Goal: Task Accomplishment & Management: Manage account settings

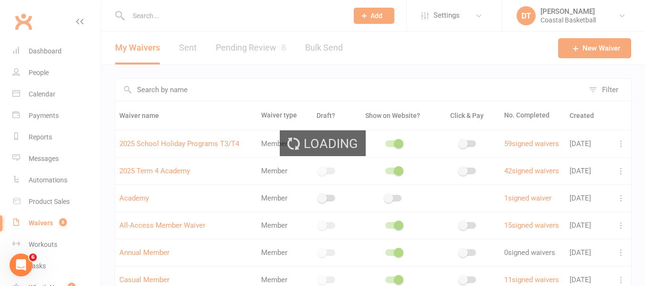
click at [315, 93] on div "Loading" at bounding box center [322, 143] width 645 height 286
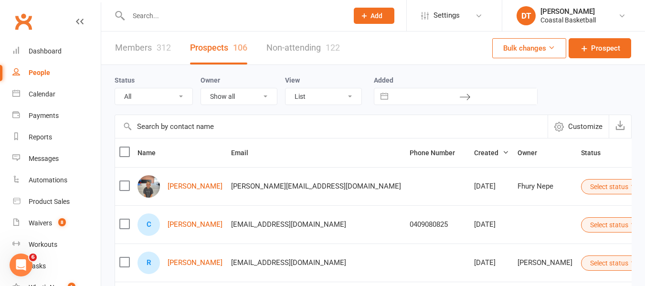
click at [260, 126] on input "text" at bounding box center [331, 126] width 432 height 23
type input "logue"
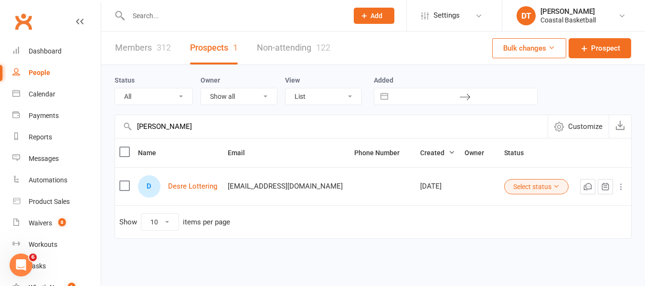
click at [103, 42] on div "Members 312 Prospects 1 Non-attending 122" at bounding box center [222, 47] width 243 height 33
click at [129, 42] on link "Members 312" at bounding box center [143, 47] width 56 height 33
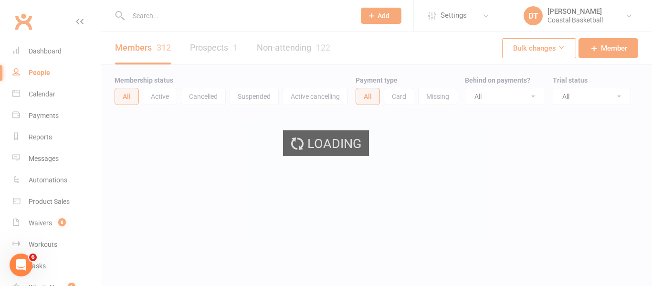
select select "100"
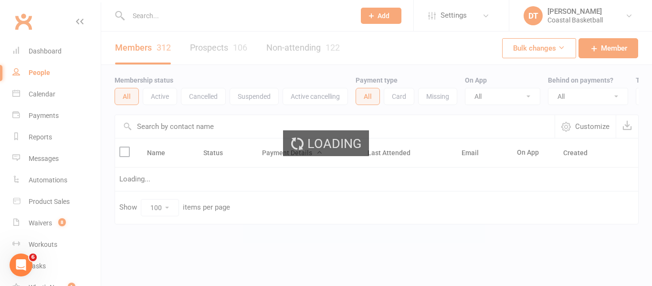
drag, startPoint x: 202, startPoint y: 132, endPoint x: 218, endPoint y: 135, distance: 16.5
click at [202, 132] on ui-view "Prospect Member Non-attending contact Class / event Appointment Task Membership…" at bounding box center [326, 131] width 652 height 259
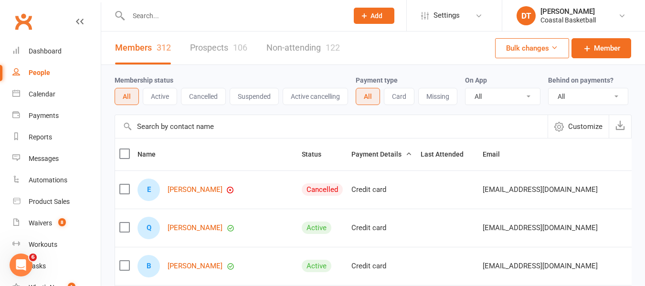
click at [218, 136] on input "text" at bounding box center [331, 126] width 432 height 23
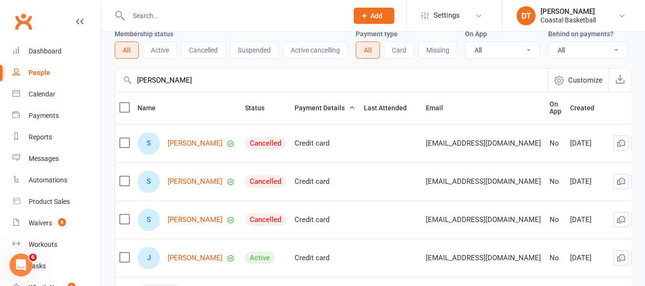
scroll to position [80, 0]
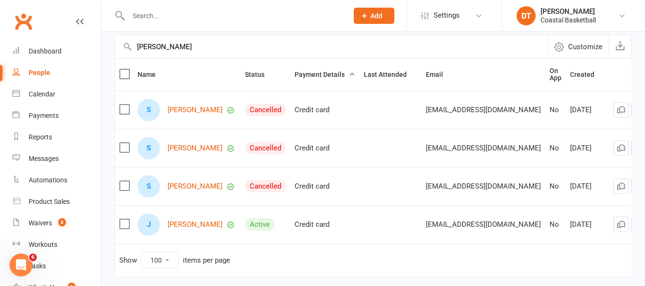
click at [195, 50] on input "logue" at bounding box center [331, 46] width 432 height 23
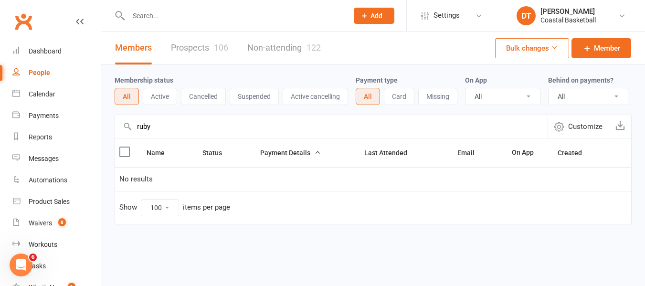
scroll to position [0, 0]
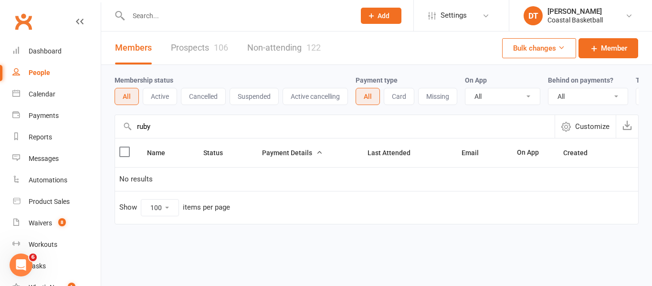
click at [186, 138] on input "ruby" at bounding box center [335, 126] width 440 height 23
click at [188, 138] on input "ruby" at bounding box center [335, 126] width 440 height 23
click at [189, 137] on input "ruby" at bounding box center [335, 126] width 440 height 23
click at [191, 137] on input "ruby" at bounding box center [335, 126] width 440 height 23
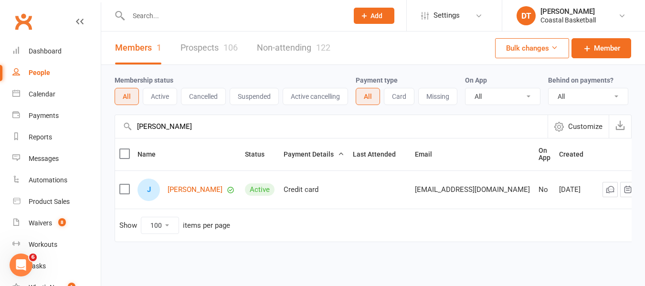
click at [204, 138] on input "jimmy" at bounding box center [331, 126] width 432 height 23
click at [204, 137] on input "jimmy" at bounding box center [331, 126] width 432 height 23
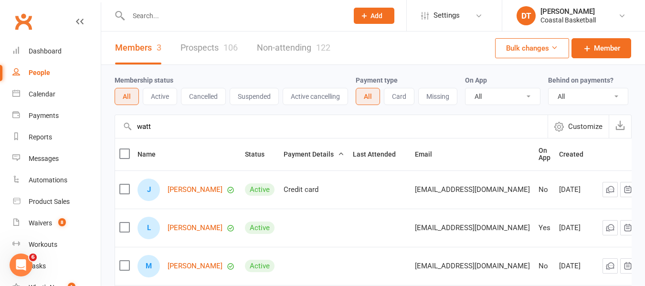
click at [148, 131] on input "watt" at bounding box center [331, 126] width 432 height 23
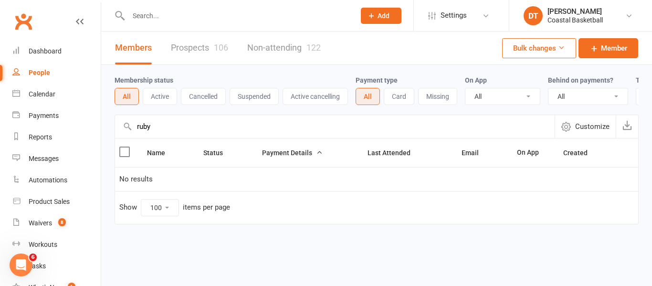
type input "ruby"
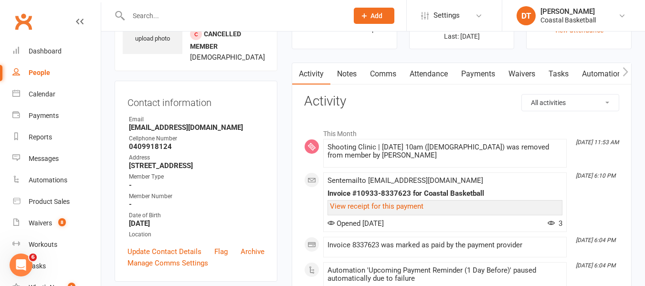
scroll to position [80, 0]
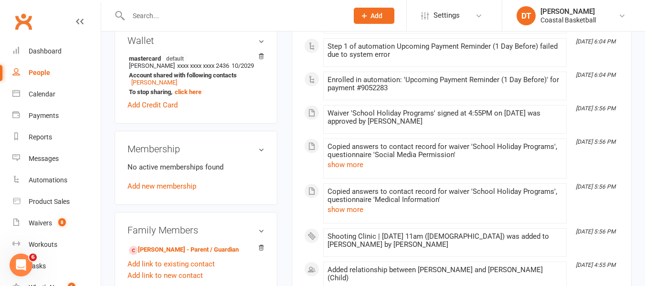
scroll to position [398, 0]
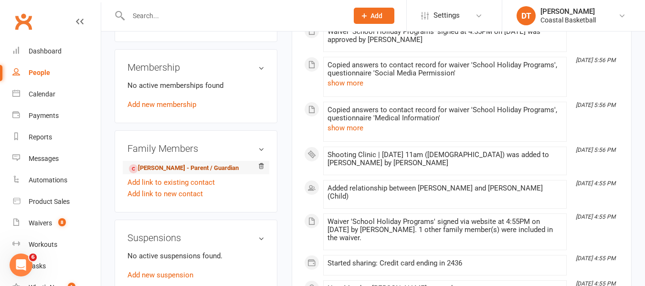
click at [140, 173] on link "[PERSON_NAME] - Parent / Guardian" at bounding box center [184, 168] width 110 height 10
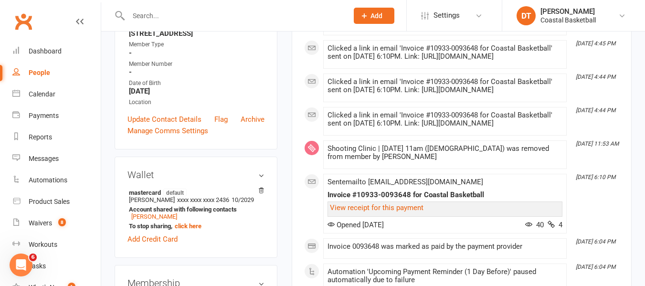
scroll to position [80, 0]
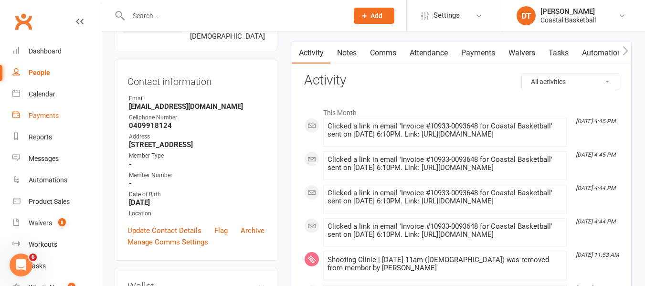
click at [51, 119] on div "Payments" at bounding box center [44, 116] width 30 height 8
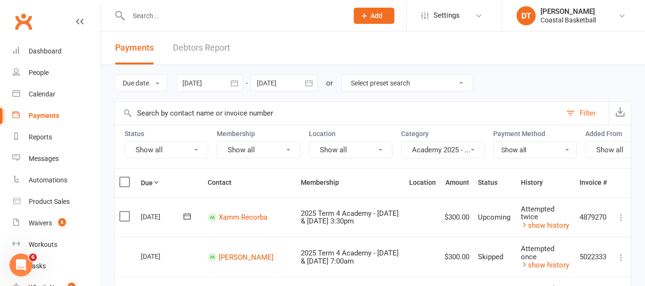
click at [245, 121] on input "text" at bounding box center [338, 113] width 446 height 23
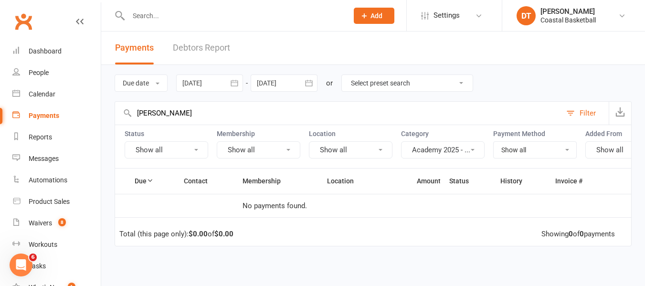
type input "logue"
click at [215, 82] on div at bounding box center [209, 82] width 67 height 17
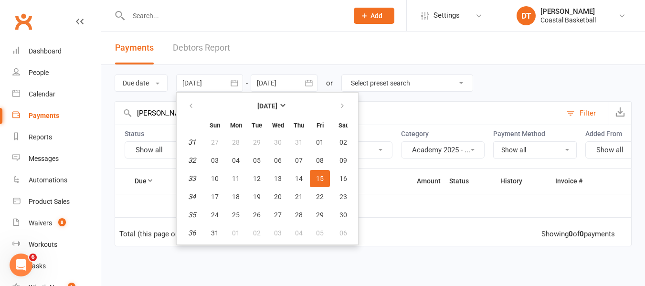
click at [215, 82] on div at bounding box center [209, 82] width 67 height 17
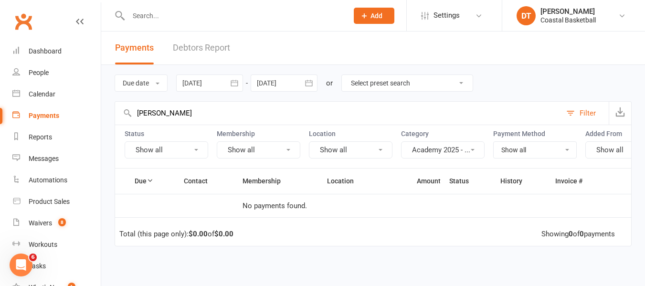
click at [210, 78] on div at bounding box center [209, 82] width 67 height 17
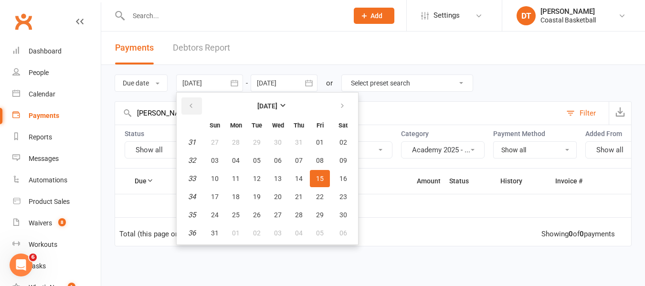
click at [194, 106] on icon "button" at bounding box center [191, 106] width 7 height 8
click at [235, 150] on button "30" at bounding box center [236, 142] width 20 height 17
type input "30 Jun 2025"
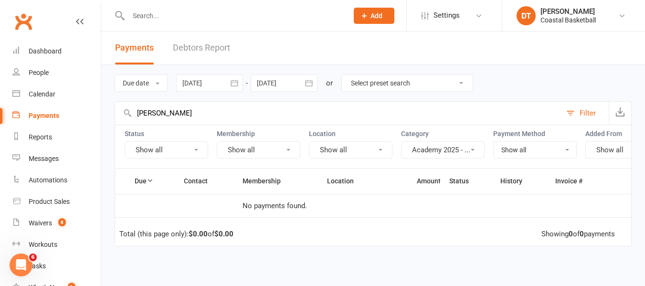
click at [361, 82] on select "Select preset search All failures All skipped payments All pending payments Suc…" at bounding box center [407, 83] width 131 height 16
drag, startPoint x: 360, startPoint y: 81, endPoint x: 261, endPoint y: 81, distance: 99.3
click at [360, 81] on select "Select preset search All failures All skipped payments All pending payments Suc…" at bounding box center [407, 83] width 131 height 16
click at [163, 81] on button "Due date" at bounding box center [141, 82] width 53 height 17
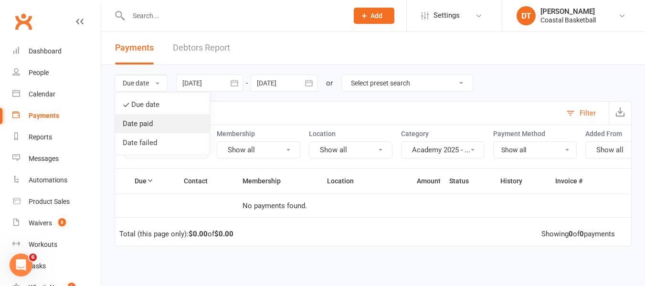
click at [127, 121] on link "Date paid" at bounding box center [162, 123] width 94 height 19
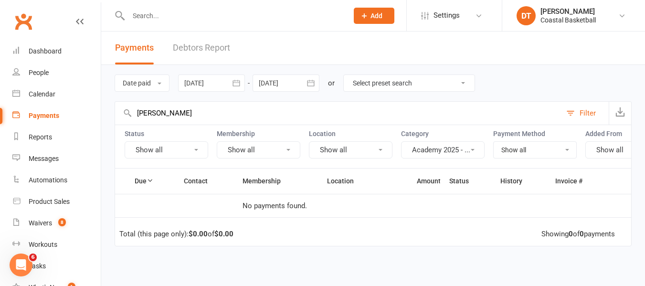
click at [213, 112] on input "logue" at bounding box center [338, 113] width 446 height 23
click at [53, 73] on link "People" at bounding box center [56, 72] width 88 height 21
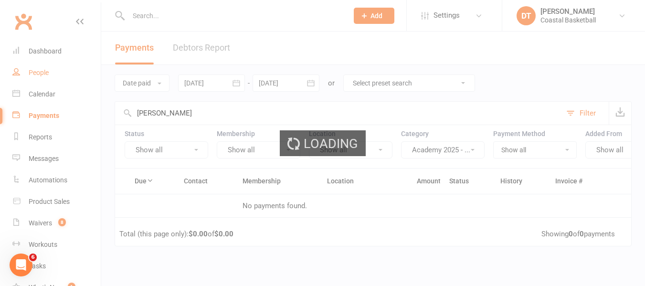
select select "100"
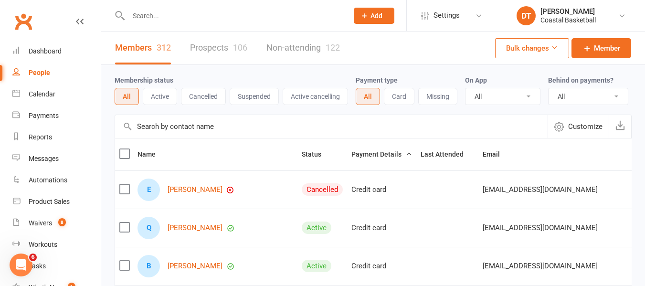
click at [214, 138] on input "text" at bounding box center [331, 126] width 432 height 23
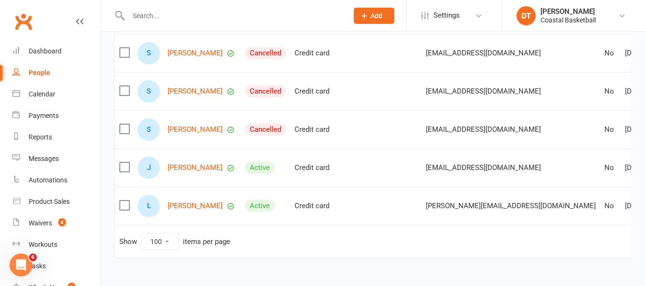
scroll to position [159, 0]
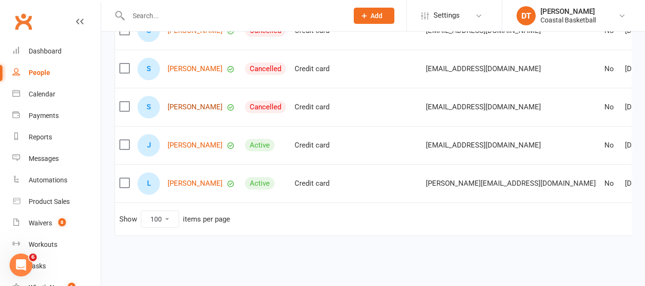
drag, startPoint x: 203, startPoint y: 112, endPoint x: 202, endPoint y: 117, distance: 4.8
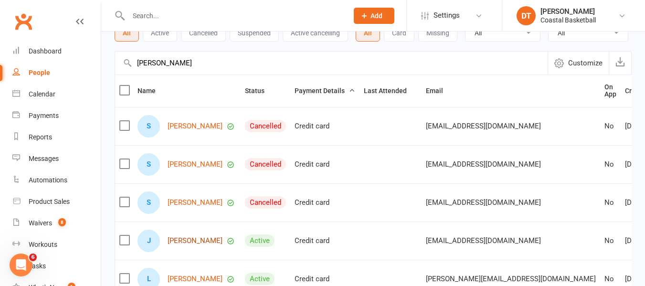
scroll to position [0, 0]
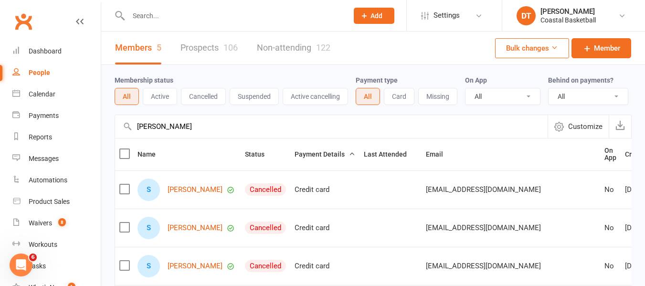
click at [190, 130] on input "simone" at bounding box center [331, 126] width 432 height 23
type input "ruby"
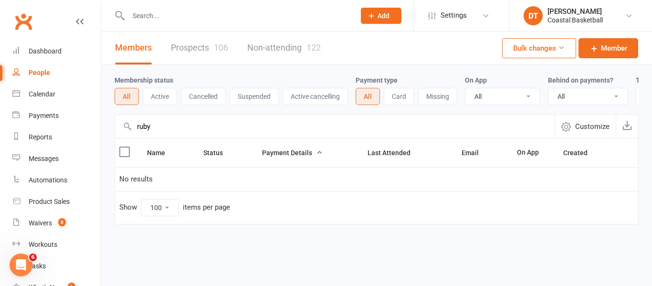
click at [212, 54] on link "Prospects 106" at bounding box center [199, 47] width 57 height 33
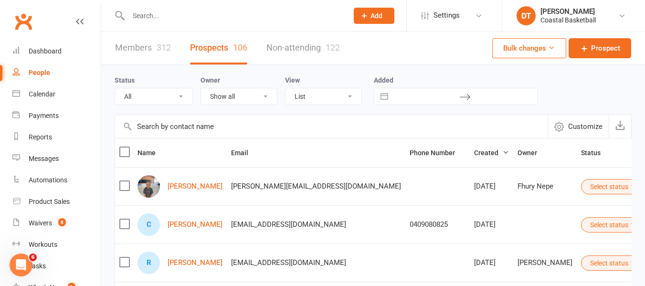
click at [223, 24] on div at bounding box center [228, 15] width 227 height 31
click at [224, 16] on input "text" at bounding box center [234, 15] width 216 height 13
type input "ruby"
drag, startPoint x: 44, startPoint y: 222, endPoint x: 54, endPoint y: 222, distance: 10.5
click at [44, 222] on div "Waivers" at bounding box center [40, 223] width 23 height 8
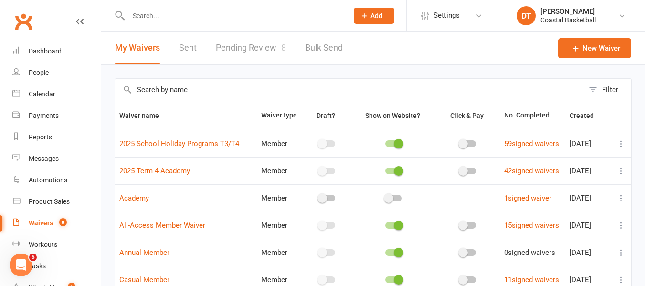
click at [340, 91] on input "text" at bounding box center [349, 90] width 469 height 22
click at [616, 142] on icon at bounding box center [621, 144] width 10 height 10
click at [198, 141] on link "2025 School Holiday Programs T3/T4" at bounding box center [179, 143] width 120 height 9
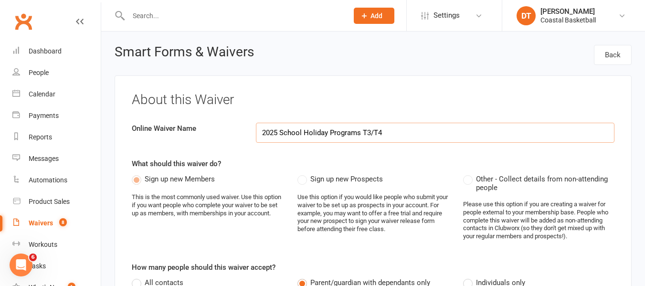
select select "applies_to_dependant_signees"
select select "checkbox"
select select "applies_to_dependant_signees"
select select "select"
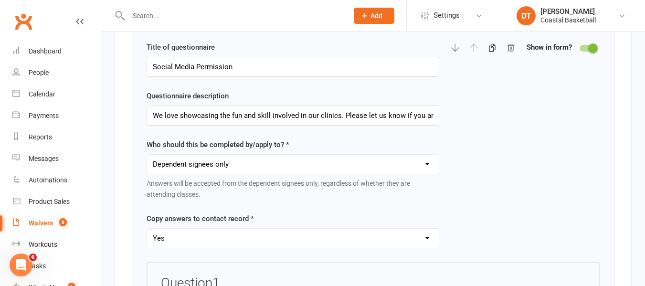
scroll to position [1193, 0]
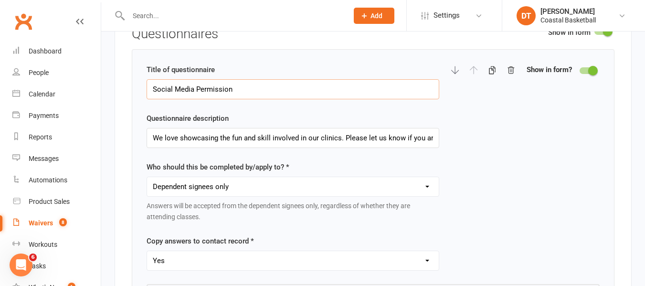
click at [272, 90] on input "Social Media Permission" at bounding box center [293, 89] width 293 height 20
click at [241, 148] on input "We love showcasing the fun and skill involved in our clinics. Please let us kno…" at bounding box center [293, 138] width 293 height 20
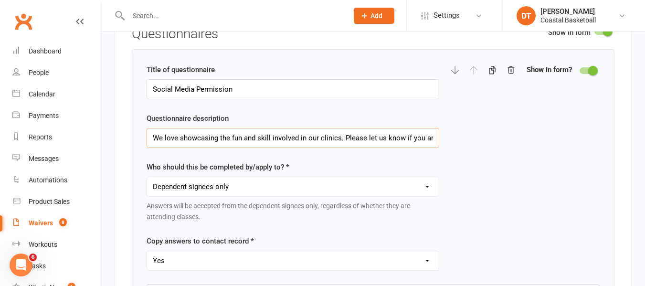
click at [241, 148] on input "We love showcasing the fun and skill involved in our clinics. Please let us kno…" at bounding box center [293, 138] width 293 height 20
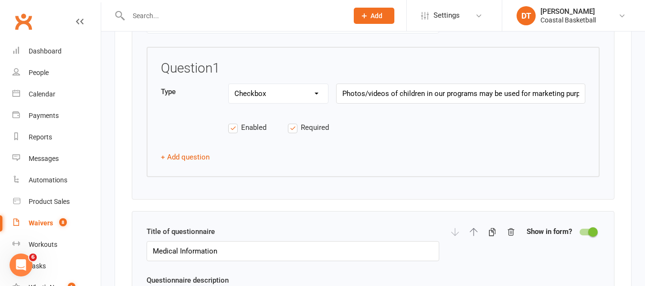
scroll to position [1432, 0]
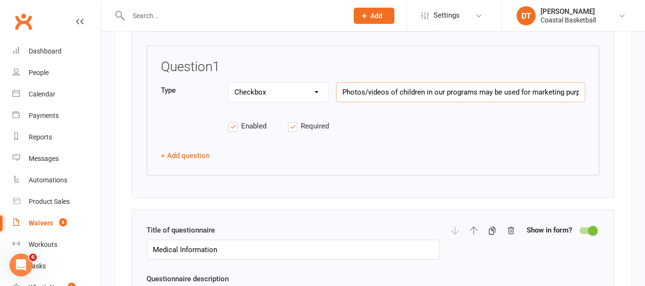
click at [418, 101] on input "Photos/videos of children in our programs may be used for marketing purposes on…" at bounding box center [460, 92] width 249 height 20
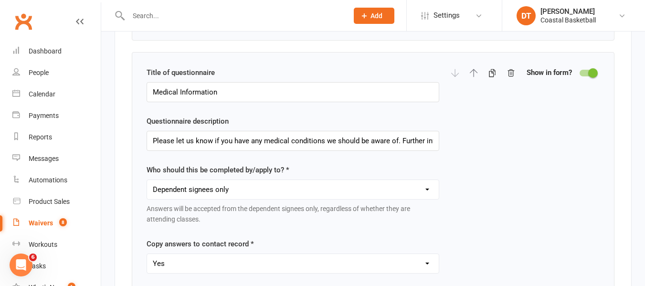
scroll to position [1591, 0]
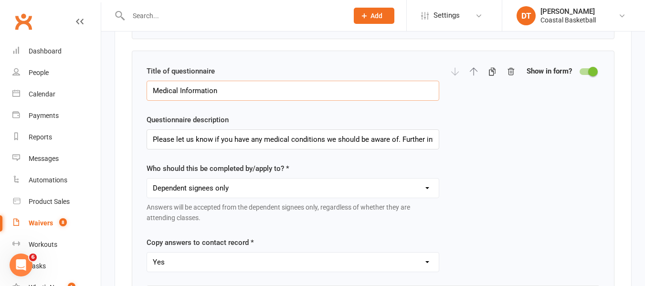
click at [251, 97] on input "Medical Information" at bounding box center [293, 91] width 293 height 20
click at [233, 142] on input "Please let us know if you have any medical conditions we should be aware of. Fu…" at bounding box center [293, 139] width 293 height 20
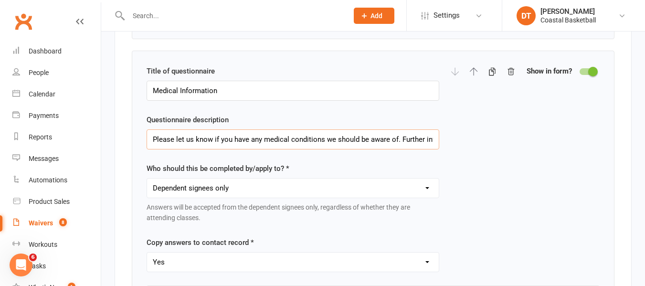
click at [233, 142] on input "Please let us know if you have any medical conditions we should be aware of. Fu…" at bounding box center [293, 139] width 293 height 20
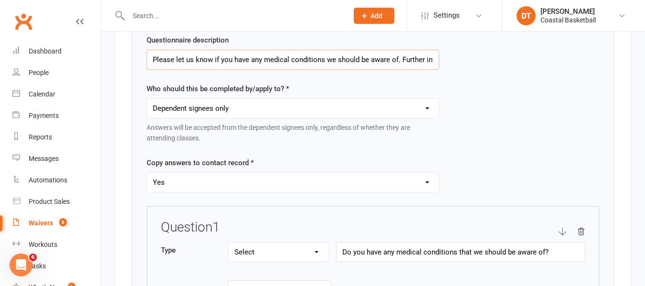
scroll to position [1750, 0]
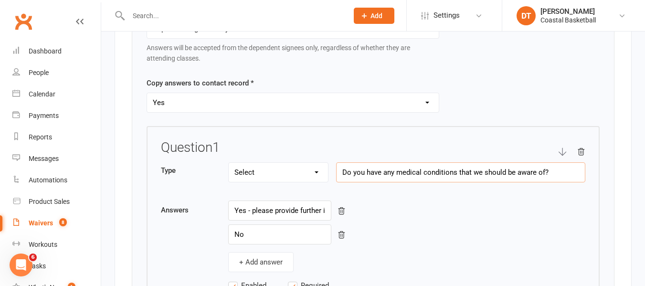
click at [459, 181] on input "Do you have any medical conditions that we should be aware of?" at bounding box center [460, 172] width 249 height 20
click at [258, 215] on input "Yes - please provide further info below" at bounding box center [279, 210] width 103 height 20
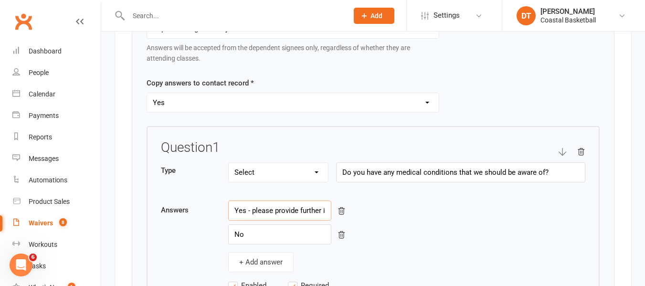
click at [258, 215] on input "Yes - please provide further info below" at bounding box center [279, 210] width 103 height 20
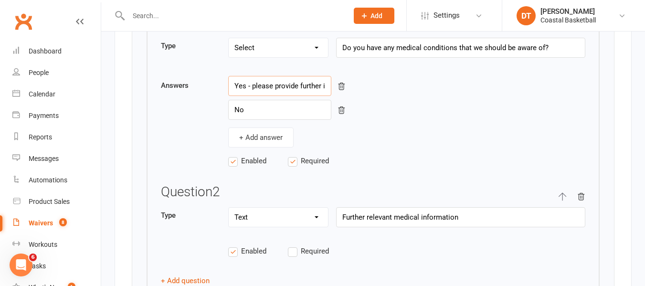
scroll to position [1909, 0]
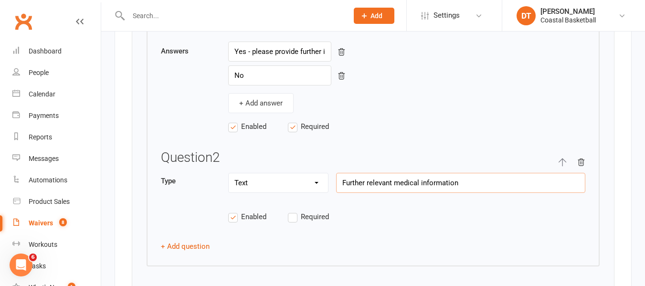
click at [390, 187] on input "Further relevant medical information" at bounding box center [460, 183] width 249 height 20
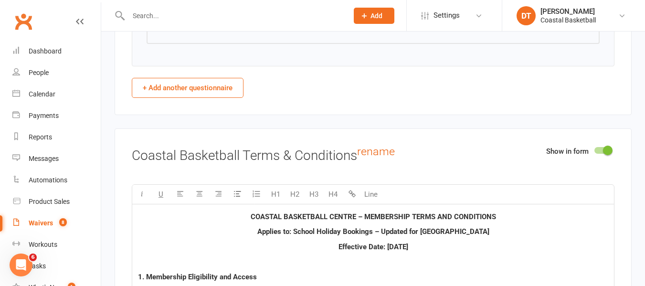
scroll to position [2227, 0]
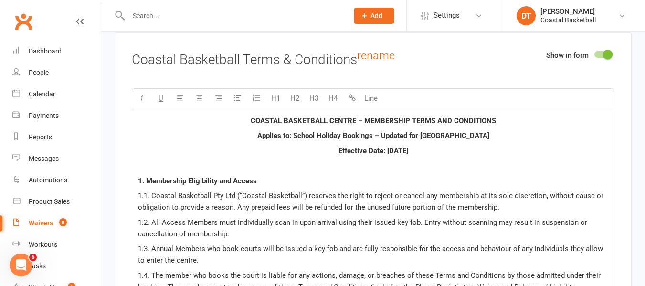
click at [465, 171] on p at bounding box center [373, 165] width 470 height 11
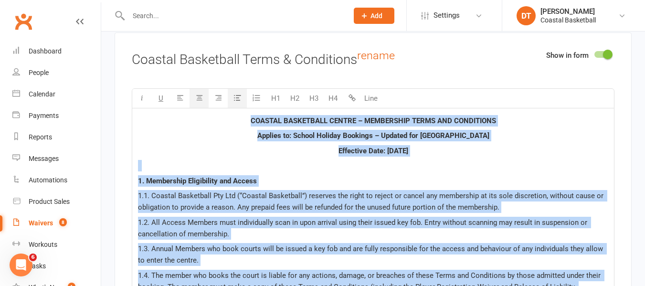
copy div "COASTAL BASKETBALL CENTRE – MEMBERSHIP TERMS AND CONDITIONS Applies to: School …"
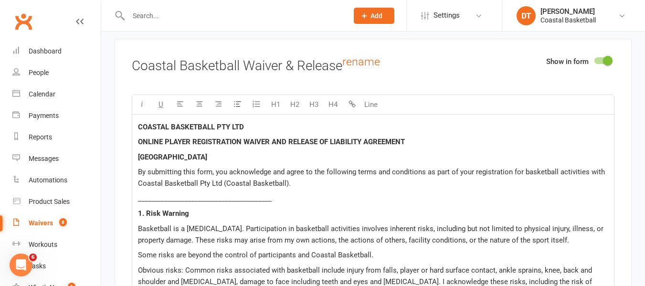
scroll to position [3579, 0]
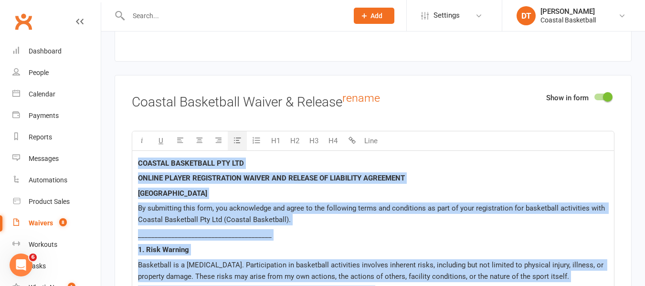
copy div "COASTAL BASKETBALL PTY LTD ONLINE PLAYER REGISTRATION WAIVER AND RELEASE OF LIA…"
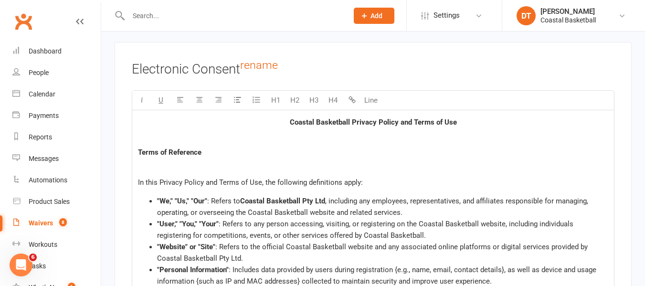
scroll to position [6045, 0]
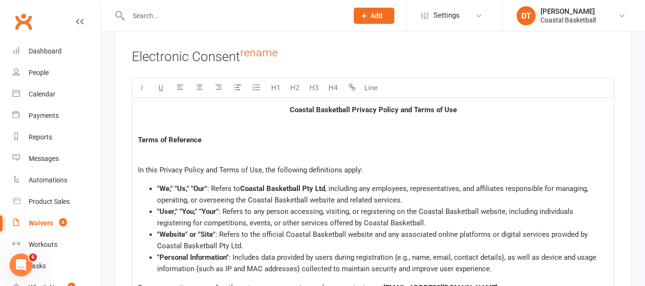
click at [308, 183] on li ""We," "Us," "Our" : Refers to Coastal Basketball Pty Ltd , including any employ…" at bounding box center [382, 194] width 451 height 23
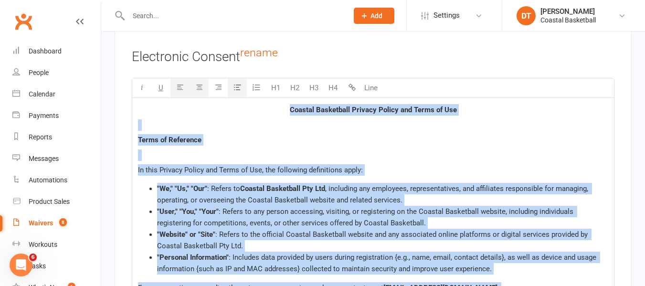
copy div "Coastal Basketball Privacy Policy and Terms of Use Terms of Reference In this P…"
click at [45, 114] on div "Payments" at bounding box center [44, 116] width 30 height 8
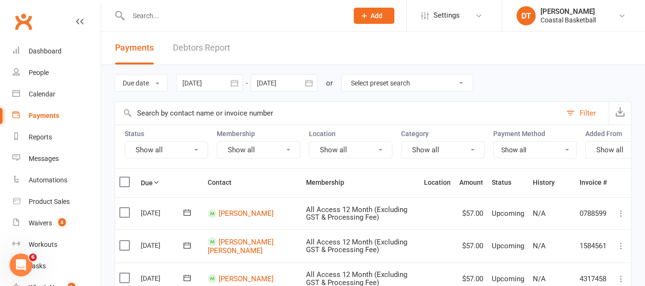
click at [244, 104] on input "text" at bounding box center [338, 113] width 446 height 23
type input "simone"
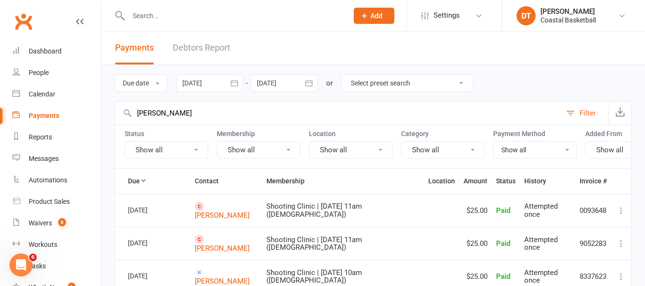
scroll to position [80, 0]
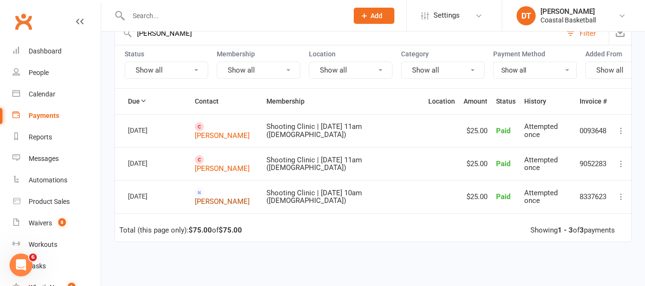
click at [242, 201] on link "Simone Logue" at bounding box center [222, 201] width 55 height 9
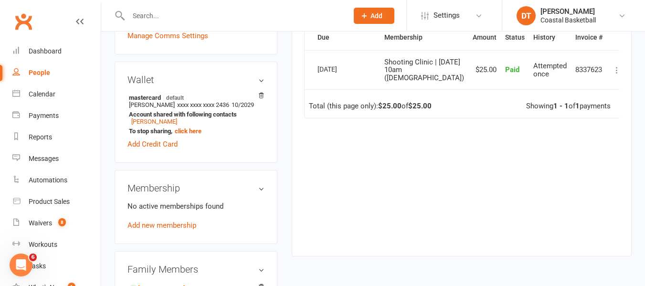
scroll to position [318, 0]
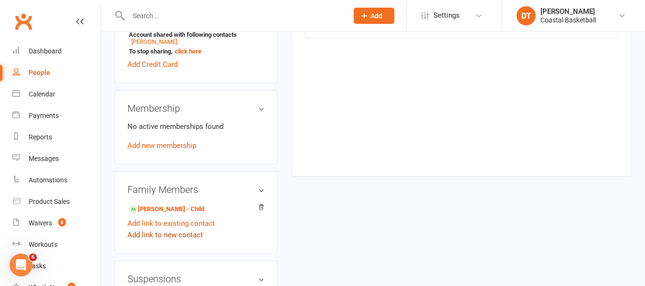
click at [166, 234] on link "Add link to new contact" at bounding box center [164, 234] width 75 height 11
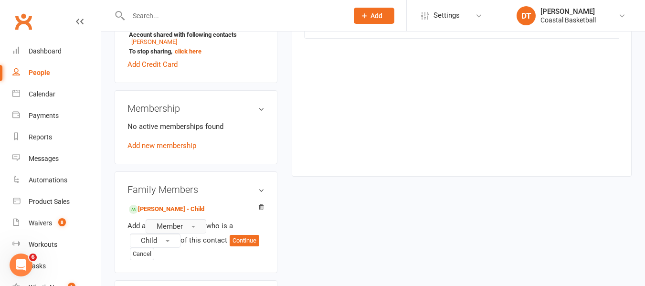
click at [165, 221] on button "Member" at bounding box center [176, 226] width 61 height 14
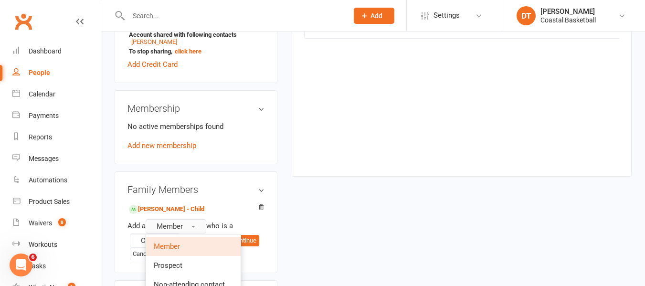
click at [165, 221] on button "Member" at bounding box center [176, 226] width 61 height 14
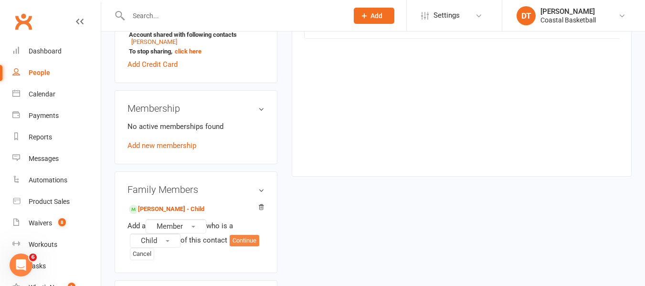
click at [247, 241] on button "Continue" at bounding box center [245, 240] width 30 height 11
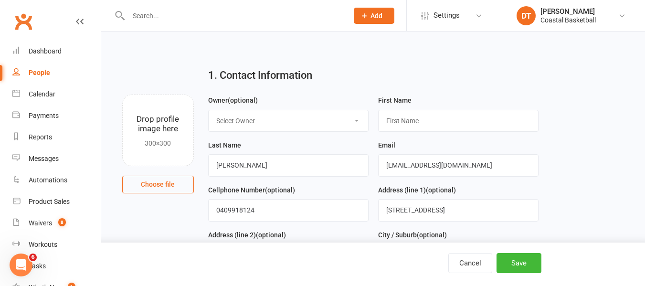
click at [299, 127] on select "Select Owner Art Harvey Cohen Matthews Fhury Nepe Carl Catalano Wes Morgan Kell…" at bounding box center [288, 120] width 159 height 21
drag, startPoint x: 298, startPoint y: 127, endPoint x: 348, endPoint y: 133, distance: 50.4
click at [298, 127] on select "Select Owner Art Harvey Cohen Matthews Fhury Nepe Carl Catalano Wes Morgan Kell…" at bounding box center [288, 120] width 159 height 21
click at [431, 135] on div "First Name" at bounding box center [458, 116] width 170 height 45
click at [430, 122] on input "text" at bounding box center [458, 121] width 160 height 22
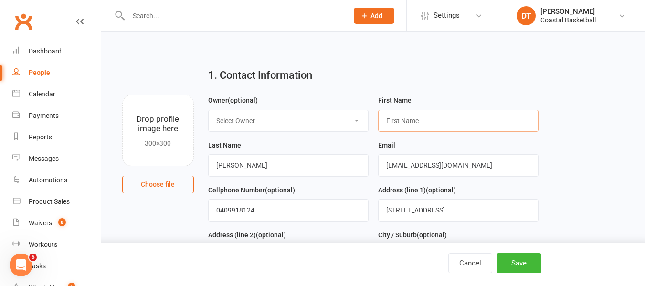
type input "T"
type input "Ruby"
type input "Watt"
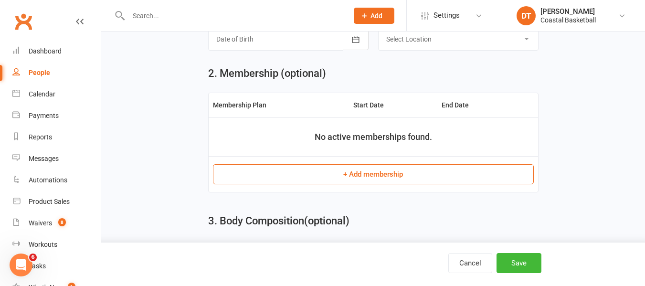
scroll to position [398, 0]
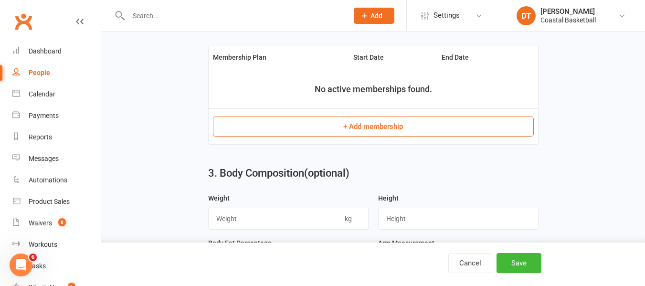
click at [528, 131] on button "+ Add membership" at bounding box center [373, 126] width 321 height 20
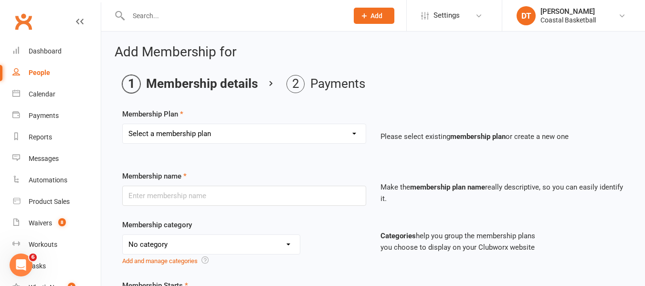
click at [238, 134] on select "Select a membership plan Create new Membership Plan All Access 12 Month (Includ…" at bounding box center [244, 133] width 243 height 19
select select "19"
click at [123, 124] on select "Select a membership plan Create new Membership Plan All Access 12 Month (Includ…" at bounding box center [244, 133] width 243 height 19
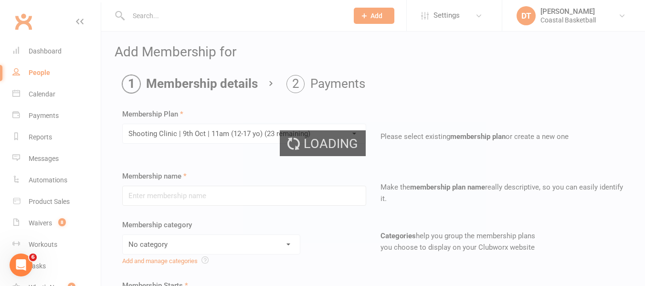
type input "Shooting Clinic | 9th Oct | 11am (12-17 yo)"
select select "10"
type input "09 Oct 2025"
type input "1"
select select "0"
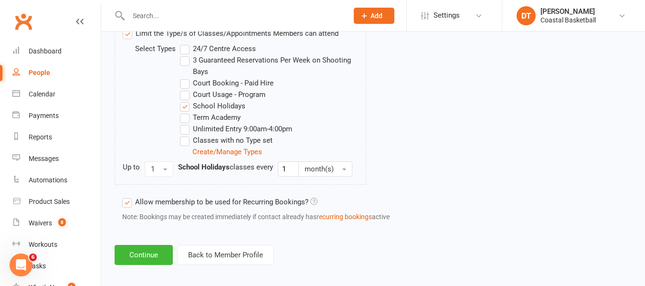
scroll to position [520, 0]
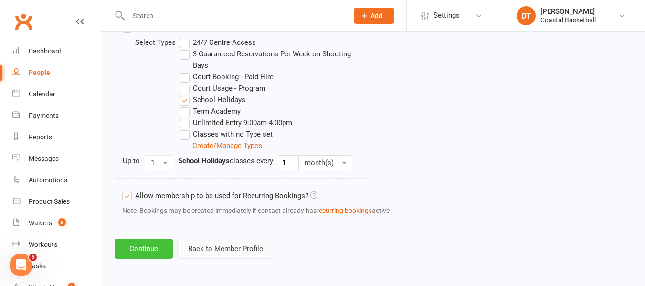
drag, startPoint x: 149, startPoint y: 250, endPoint x: 235, endPoint y: 248, distance: 85.9
click at [149, 250] on button "Continue" at bounding box center [144, 249] width 58 height 20
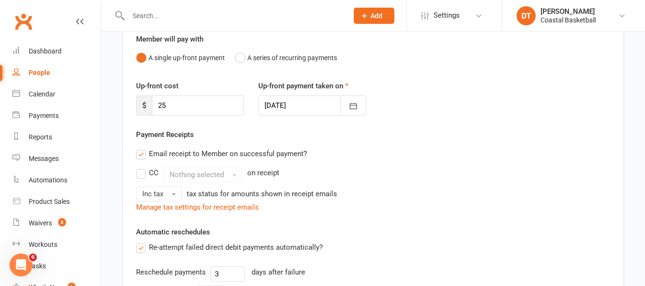
scroll to position [0, 0]
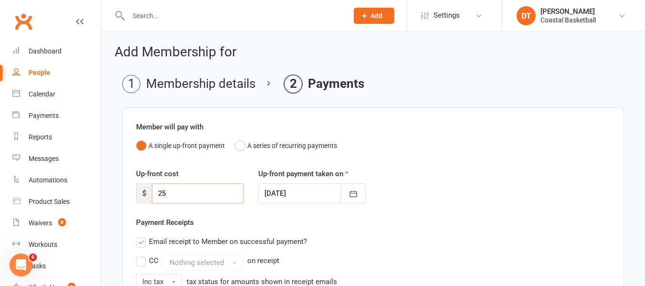
click at [182, 195] on input "25" at bounding box center [198, 193] width 92 height 20
type input "2"
type input "0"
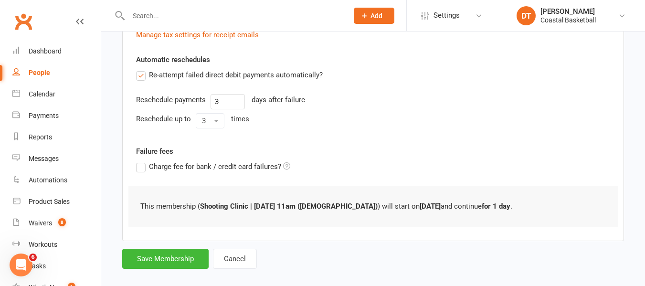
scroll to position [272, 0]
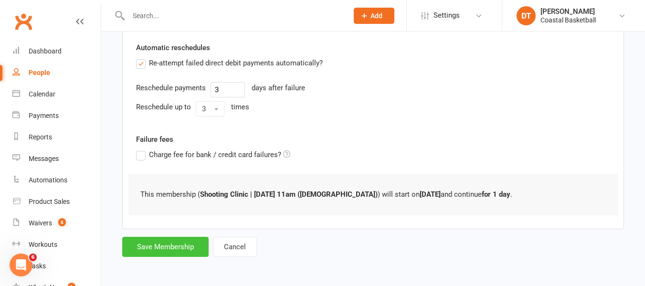
click at [173, 252] on button "Save Membership" at bounding box center [165, 247] width 86 height 20
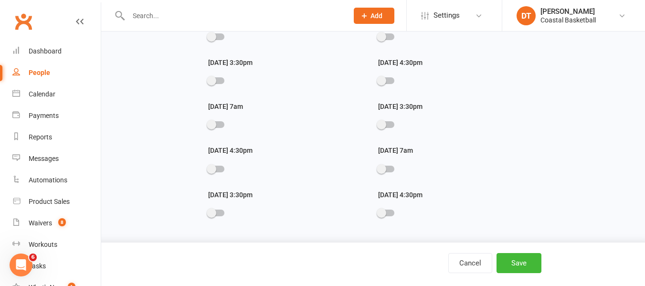
scroll to position [1337, 0]
click at [533, 265] on button "Save" at bounding box center [518, 263] width 45 height 20
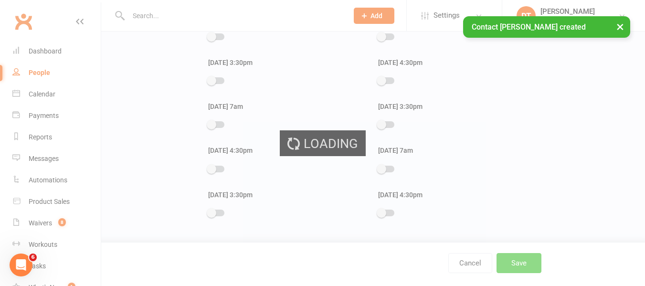
scroll to position [0, 0]
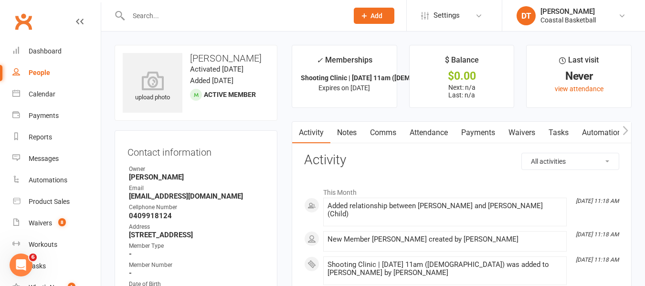
click at [213, 14] on input "text" at bounding box center [234, 15] width 216 height 13
type input "simone"
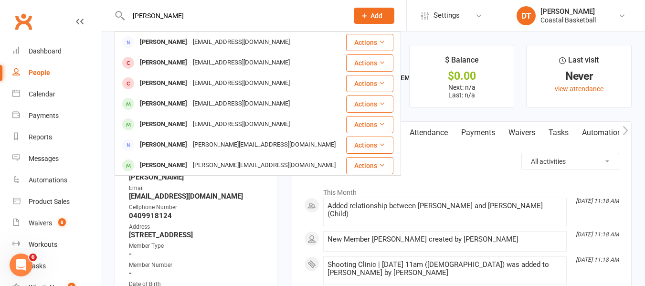
click at [228, 13] on input "simone" at bounding box center [234, 15] width 216 height 13
click at [43, 68] on link "People" at bounding box center [56, 72] width 88 height 21
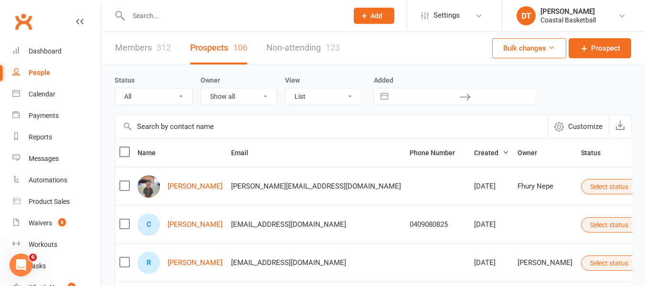
click at [217, 126] on input "text" at bounding box center [331, 126] width 432 height 23
click at [127, 44] on link "Members 312" at bounding box center [143, 47] width 56 height 33
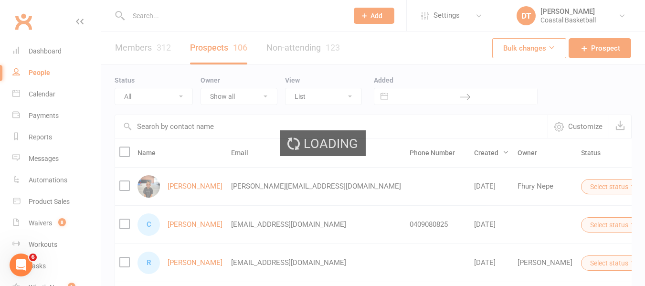
select select "100"
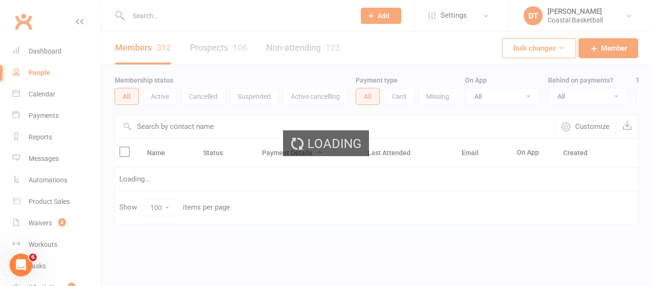
click at [196, 132] on div "Loading" at bounding box center [326, 143] width 652 height 286
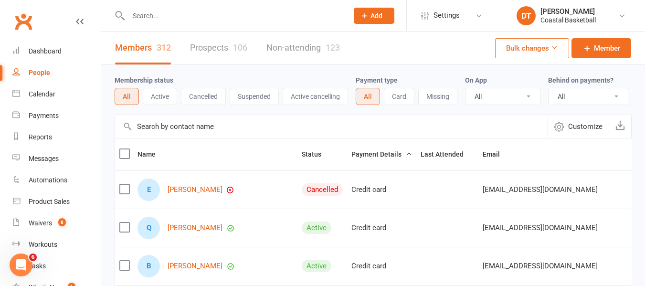
click at [251, 136] on input "text" at bounding box center [331, 126] width 432 height 23
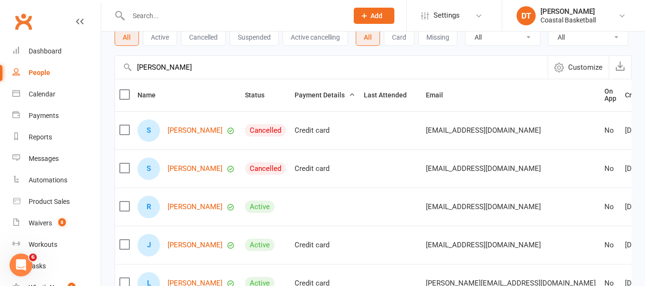
scroll to position [80, 0]
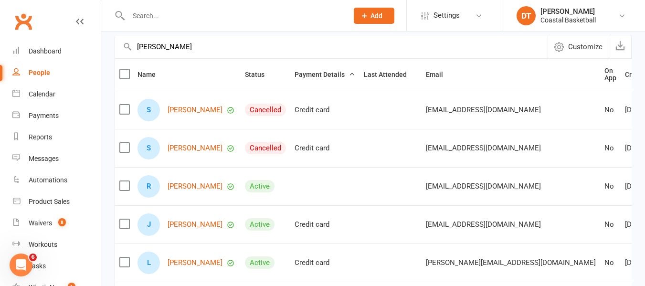
click at [187, 58] on input "simone" at bounding box center [331, 46] width 432 height 23
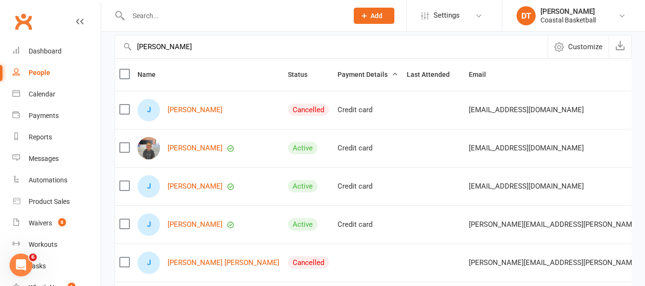
click at [229, 58] on input "jack burtonm" at bounding box center [331, 46] width 432 height 23
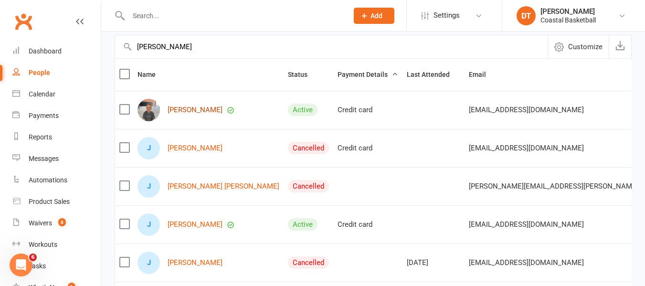
type input "jack burton"
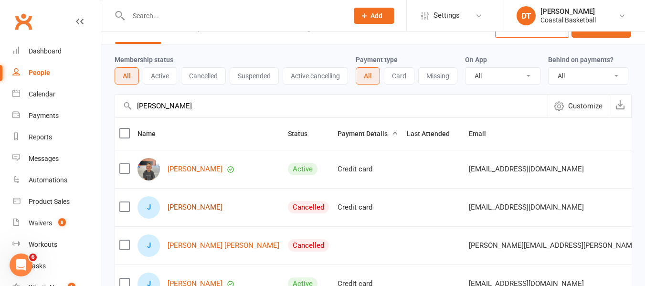
scroll to position [0, 0]
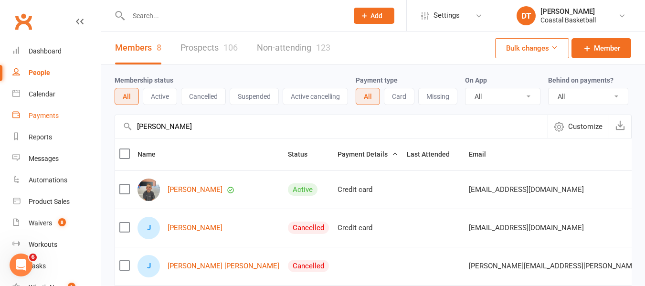
click at [63, 115] on link "Payments" at bounding box center [56, 115] width 88 height 21
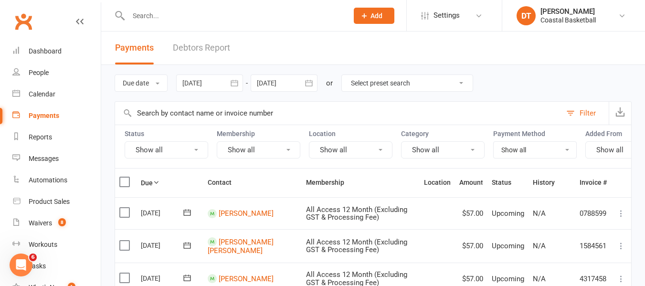
click at [218, 113] on input "text" at bounding box center [338, 113] width 446 height 23
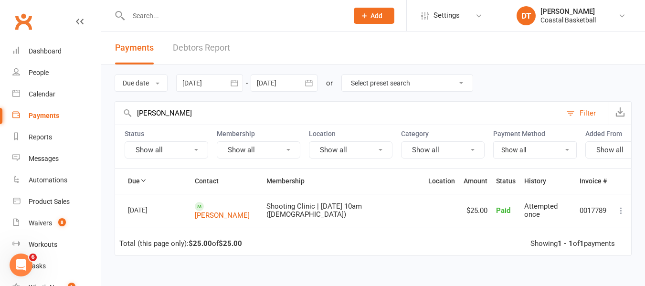
type input "jack burton"
click at [181, 13] on input "text" at bounding box center [234, 15] width 216 height 13
type input "belinda"
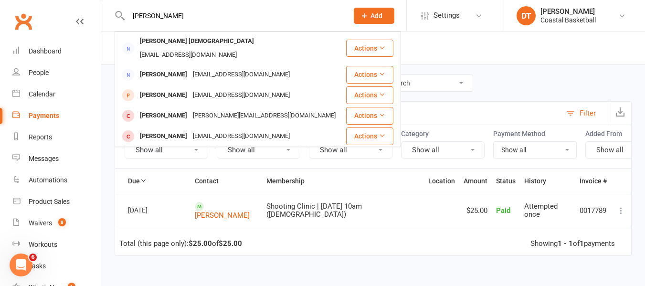
drag, startPoint x: 234, startPoint y: 66, endPoint x: 297, endPoint y: 103, distance: 72.8
click at [234, 68] on div "dbmusitano@bigpond.com" at bounding box center [241, 75] width 103 height 14
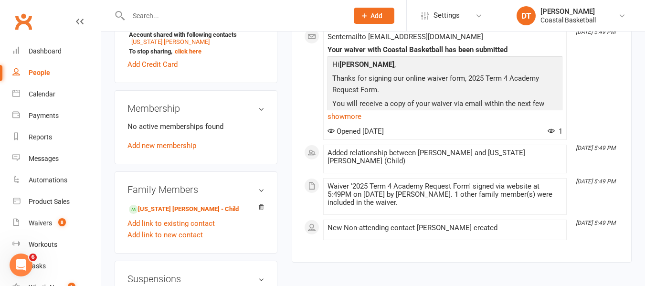
scroll to position [239, 0]
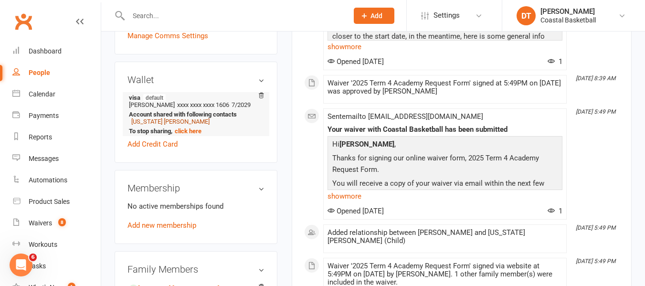
click at [173, 119] on link "Indiana Musitano" at bounding box center [170, 121] width 78 height 7
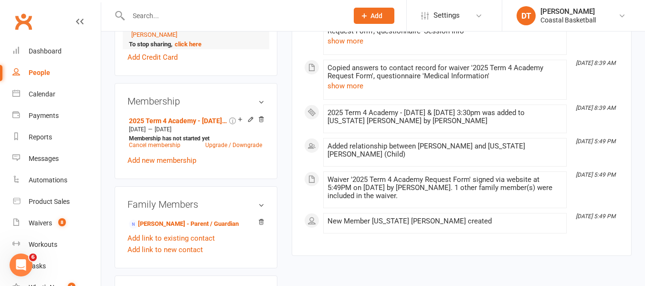
scroll to position [398, 0]
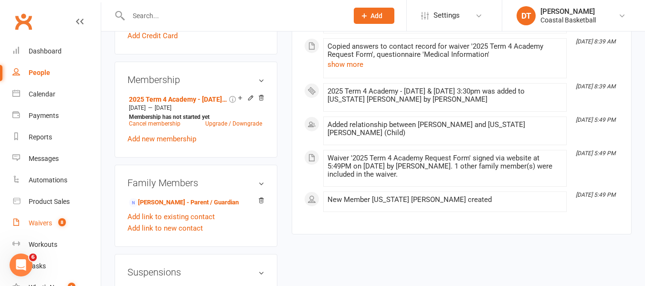
click at [49, 224] on div "Waivers" at bounding box center [40, 223] width 23 height 8
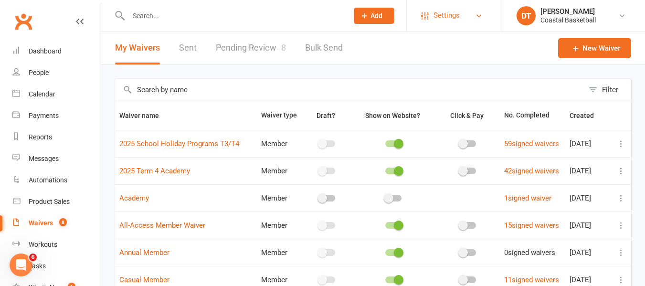
click at [437, 21] on span "Settings" at bounding box center [446, 15] width 26 height 21
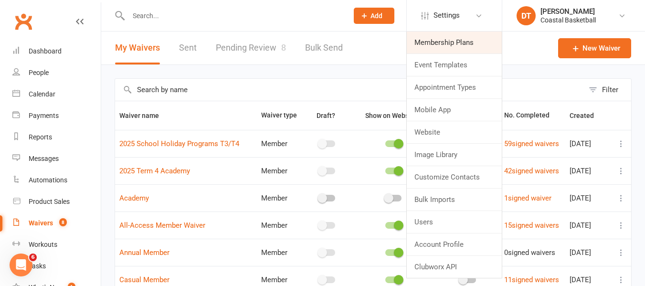
click at [453, 44] on link "Membership Plans" at bounding box center [454, 42] width 95 height 22
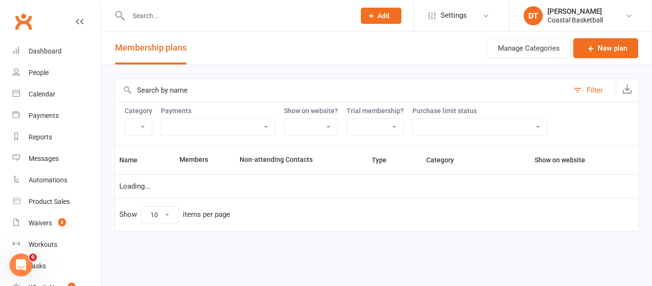
select select "100"
click at [43, 231] on link "Waivers 8" at bounding box center [56, 222] width 88 height 21
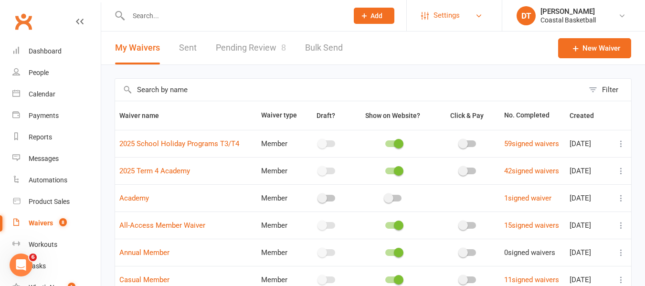
click at [472, 15] on link "Settings" at bounding box center [454, 15] width 66 height 21
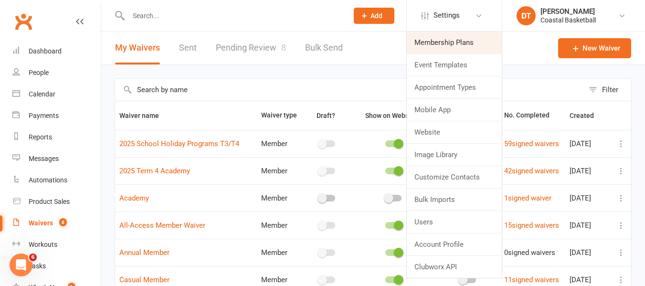
click at [465, 38] on link "Membership Plans" at bounding box center [454, 42] width 95 height 22
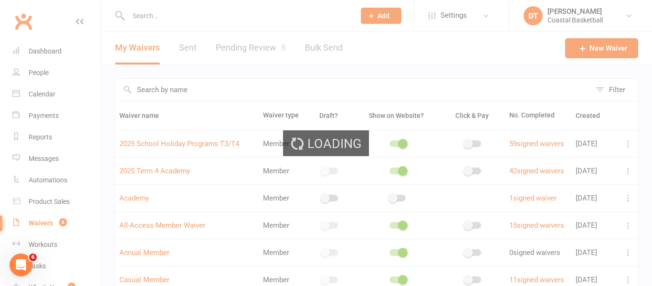
select select "100"
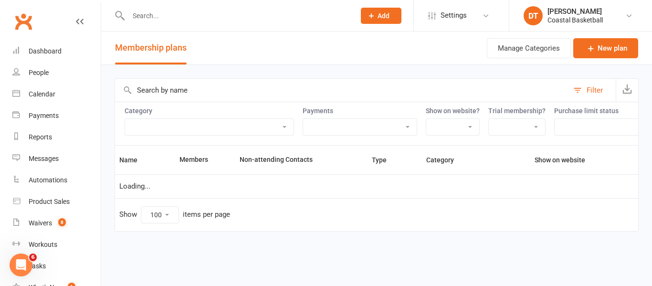
click at [230, 119] on select "Academy 2025 - Term 4 - One Session per Week Academy 2025 - Term 4 - Two Sessio…" at bounding box center [209, 127] width 168 height 16
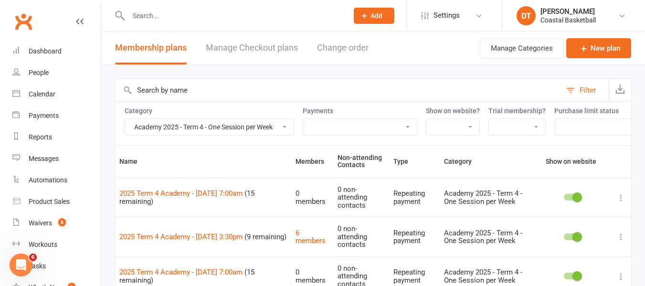
click at [125, 119] on select "Academy 2025 - Term 4 - One Session per Week Academy 2025 - Term 4 - Two Sessio…" at bounding box center [209, 127] width 168 height 16
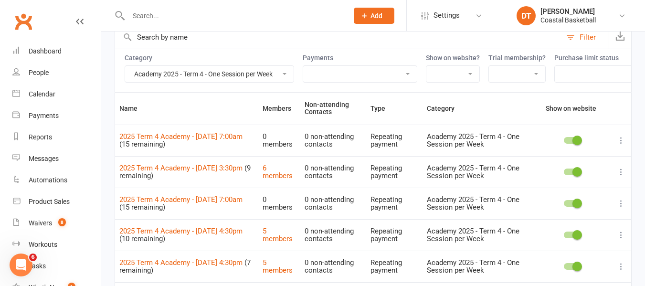
scroll to position [50, 0]
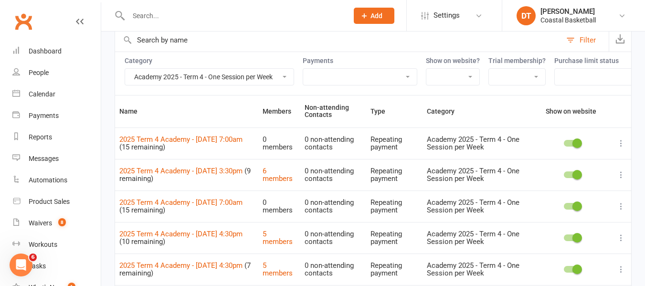
click at [226, 79] on select "Academy 2025 - Term 4 - One Session per Week Academy 2025 - Term 4 - Two Sessio…" at bounding box center [209, 77] width 168 height 16
select select "20967"
click at [125, 69] on select "Academy 2025 - Term 4 - One Session per Week Academy 2025 - Term 4 - Two Sessio…" at bounding box center [209, 77] width 168 height 16
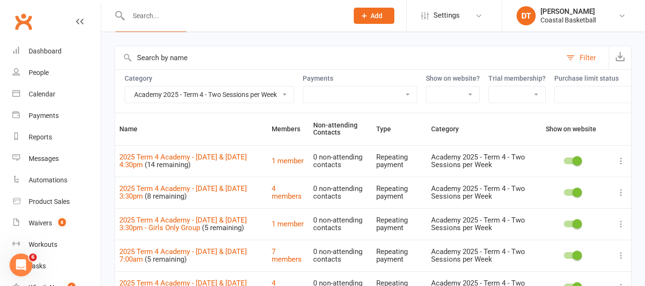
scroll to position [0, 0]
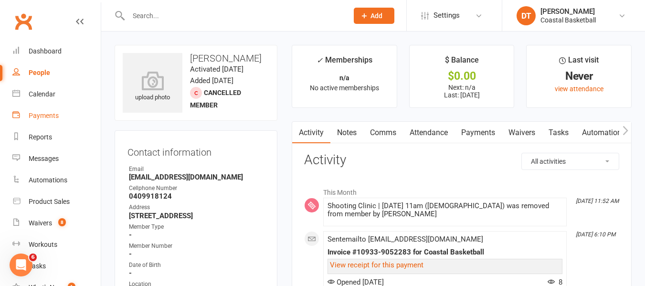
click at [534, 133] on link "Waivers" at bounding box center [522, 133] width 40 height 22
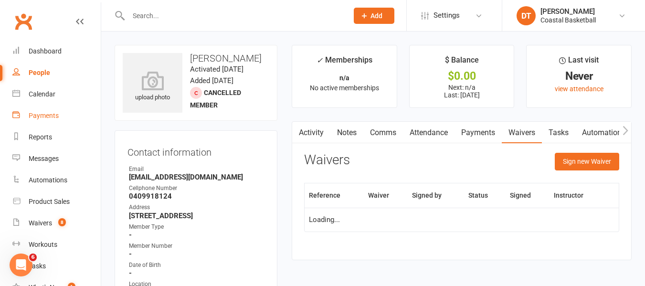
scroll to position [80, 0]
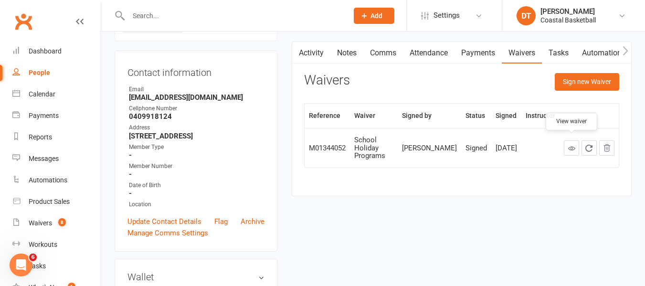
click at [565, 142] on link at bounding box center [571, 147] width 15 height 15
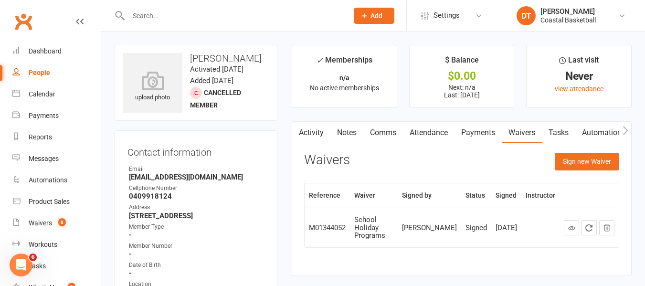
drag, startPoint x: 47, startPoint y: 75, endPoint x: 56, endPoint y: 75, distance: 9.1
click at [47, 75] on div "People" at bounding box center [39, 73] width 21 height 8
select select "100"
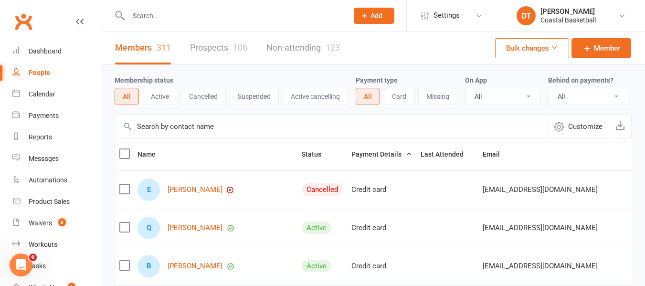
click at [182, 17] on input "text" at bounding box center [234, 15] width 216 height 13
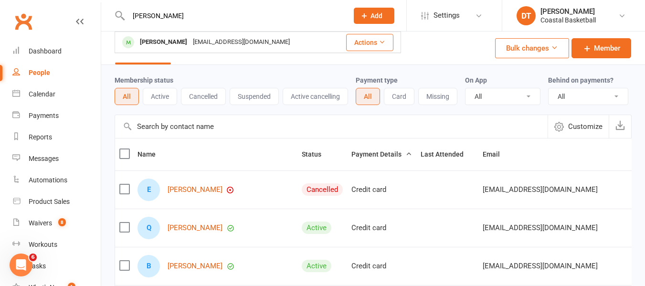
type input "[PERSON_NAME]"
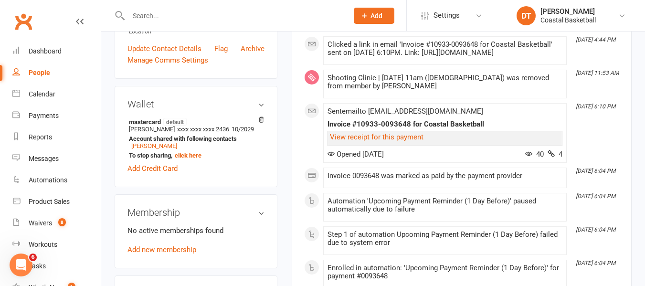
scroll to position [239, 0]
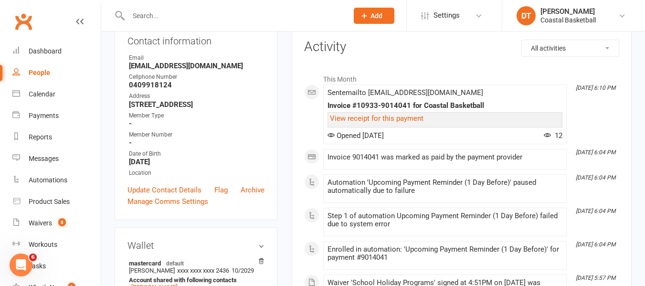
scroll to position [80, 0]
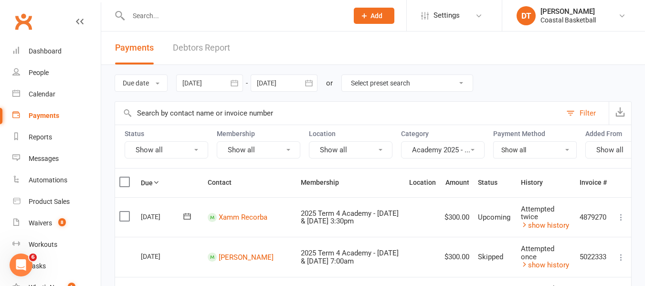
click at [231, 82] on icon "button" at bounding box center [235, 83] width 10 height 10
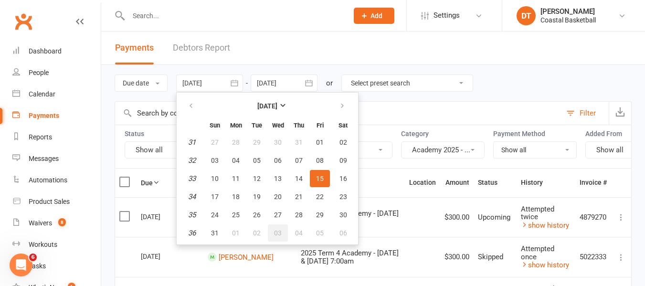
click at [283, 231] on button "03" at bounding box center [278, 232] width 20 height 17
type input "03 Sep 2025"
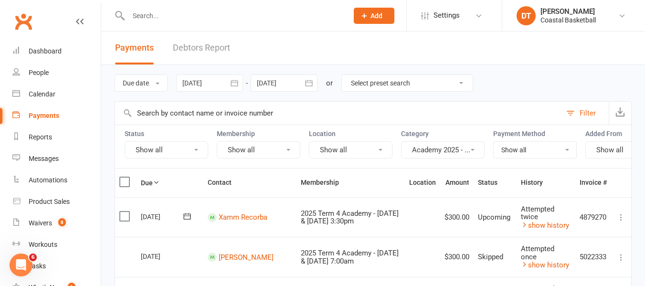
click at [313, 84] on icon "button" at bounding box center [309, 83] width 10 height 10
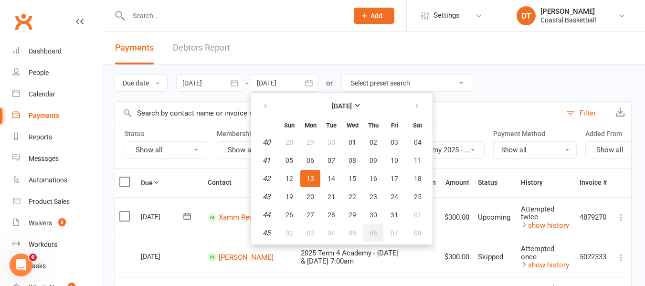
click at [367, 235] on button "06" at bounding box center [373, 232] width 20 height 17
type input "06 Nov 2025"
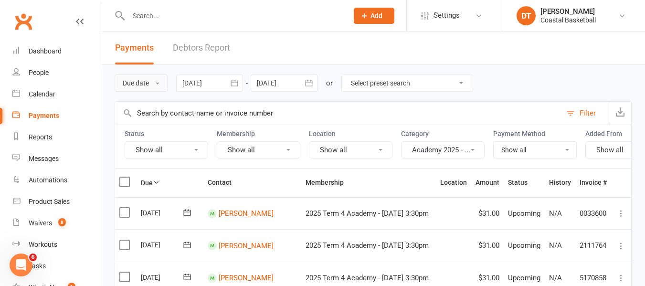
click at [155, 83] on button "Due date" at bounding box center [141, 82] width 53 height 17
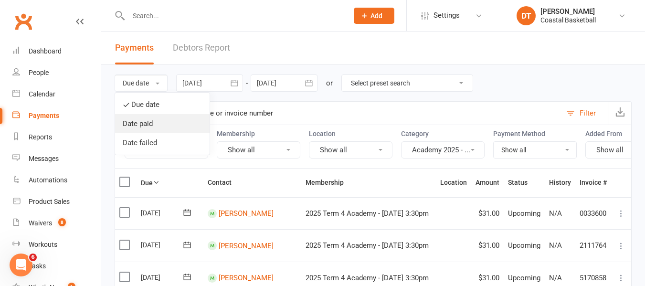
click at [160, 120] on link "Date paid" at bounding box center [162, 123] width 94 height 19
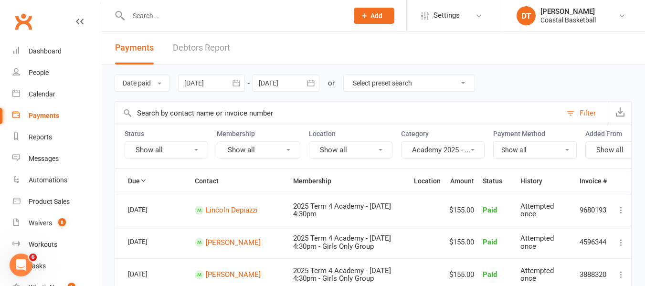
click at [222, 115] on input "text" at bounding box center [338, 113] width 446 height 23
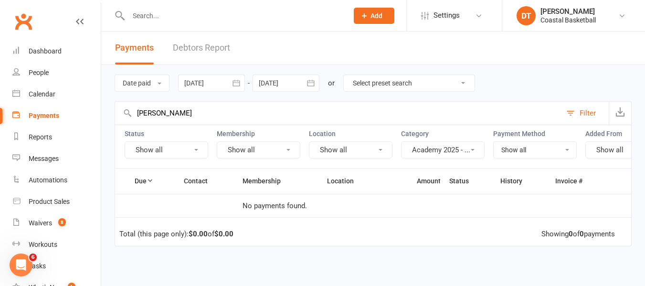
type input "simone"
click at [240, 86] on icon "button" at bounding box center [235, 83] width 7 height 6
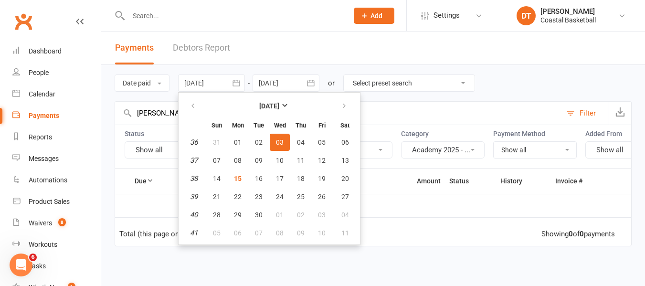
click at [194, 137] on td "36" at bounding box center [193, 142] width 24 height 17
click at [205, 144] on td "36" at bounding box center [193, 142] width 24 height 17
drag, startPoint x: 213, startPoint y: 143, endPoint x: 209, endPoint y: 147, distance: 6.7
click at [214, 143] on button "31" at bounding box center [217, 142] width 20 height 17
type input "31 Aug 2025"
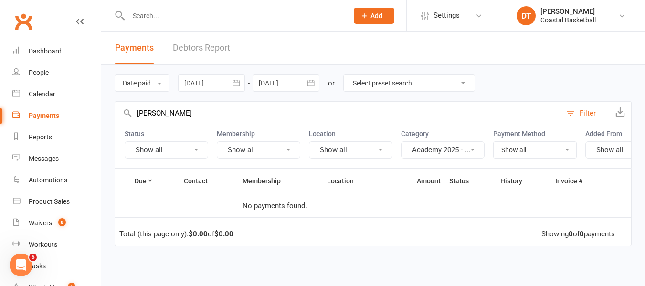
click at [192, 112] on input "simone" at bounding box center [338, 113] width 446 height 23
type input "jimmy"
click at [218, 38] on link "Debtors Report" at bounding box center [201, 47] width 57 height 33
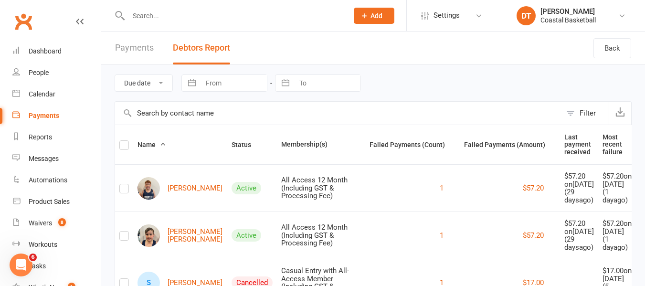
click at [172, 111] on input "text" at bounding box center [338, 113] width 446 height 23
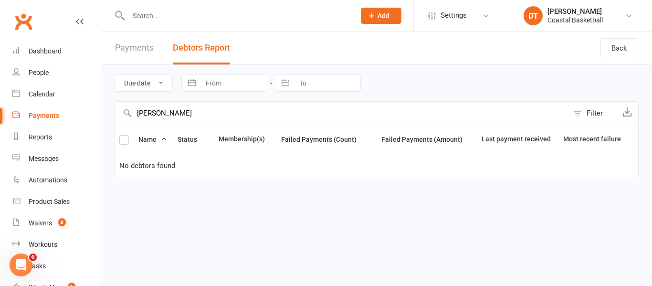
type input "simone"
click at [124, 43] on link "Payments" at bounding box center [134, 47] width 39 height 33
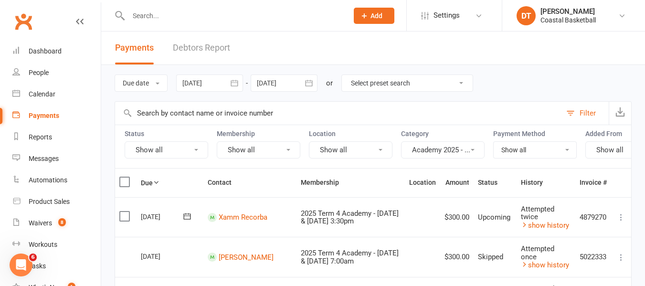
click at [176, 105] on input "text" at bounding box center [338, 113] width 446 height 23
type input "simone"
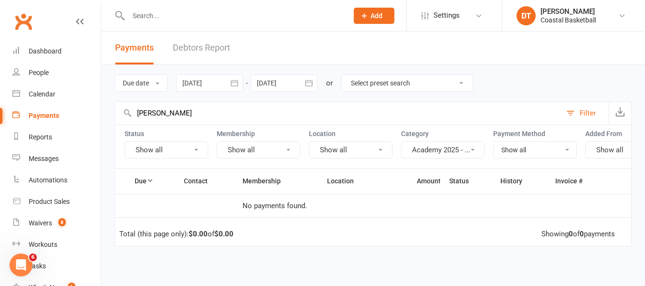
click at [231, 82] on button "button" at bounding box center [234, 82] width 17 height 17
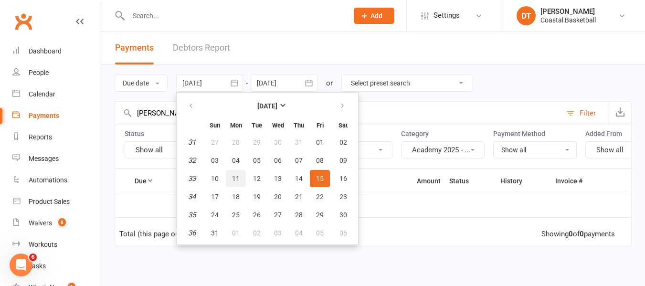
click at [243, 175] on button "11" at bounding box center [236, 178] width 20 height 17
type input "11 Aug 2025"
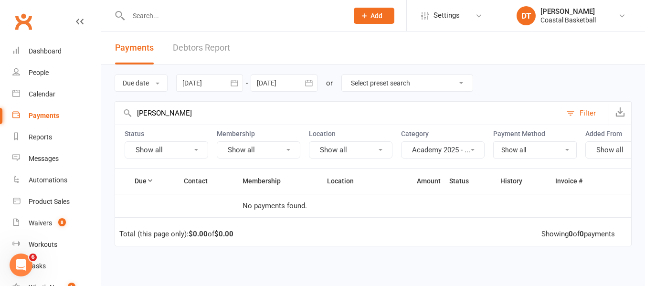
click at [308, 81] on icon "button" at bounding box center [309, 83] width 10 height 10
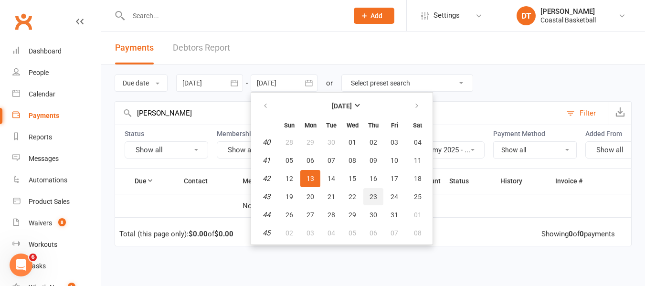
click at [370, 203] on button "23" at bounding box center [373, 196] width 20 height 17
type input "23 Oct 2025"
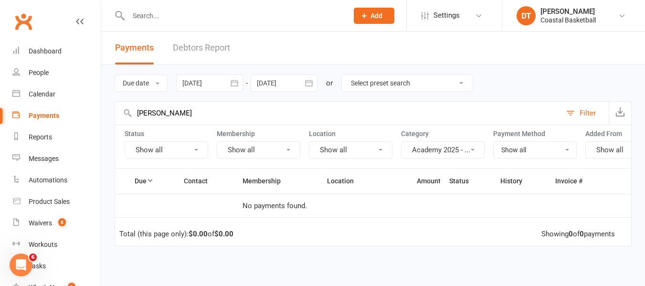
click at [225, 115] on input "simone" at bounding box center [338, 113] width 446 height 23
click at [477, 136] on label "Category" at bounding box center [443, 134] width 84 height 8
click at [474, 147] on button "Academy 2025 - ..." at bounding box center [443, 149] width 84 height 17
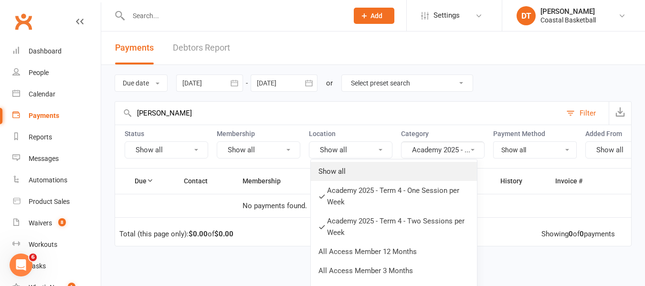
click at [438, 163] on link "Show all" at bounding box center [394, 171] width 166 height 19
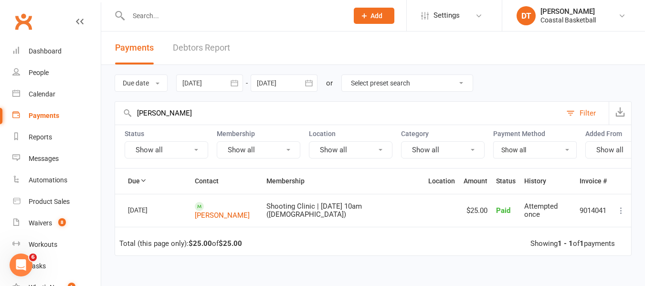
click at [173, 119] on input "jimmy" at bounding box center [338, 113] width 446 height 23
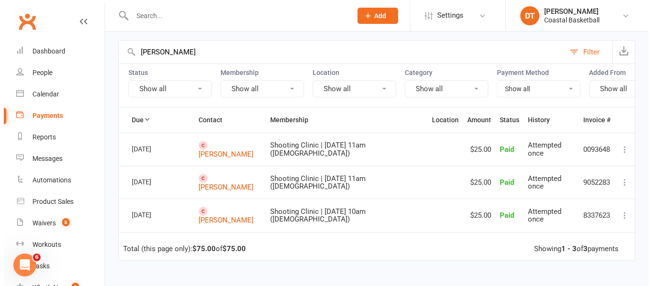
scroll to position [80, 0]
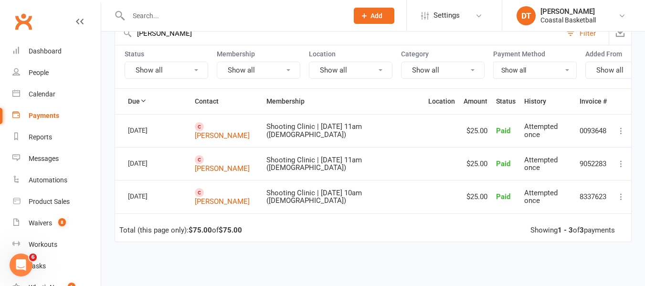
click at [182, 39] on input "simone" at bounding box center [338, 33] width 446 height 23
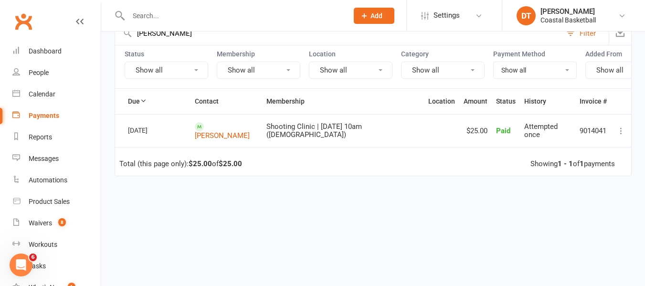
click at [180, 37] on input "jimmy" at bounding box center [338, 33] width 446 height 23
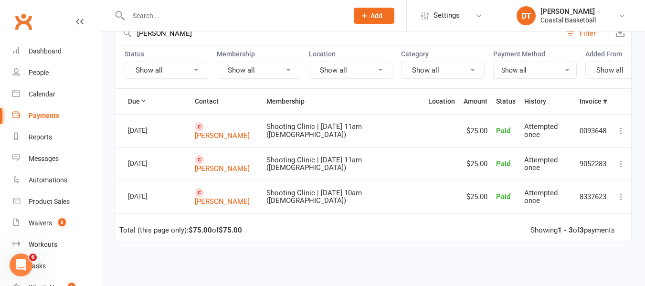
click at [279, 39] on input "simone" at bounding box center [338, 33] width 446 height 23
click at [280, 39] on input "simone" at bounding box center [338, 33] width 446 height 23
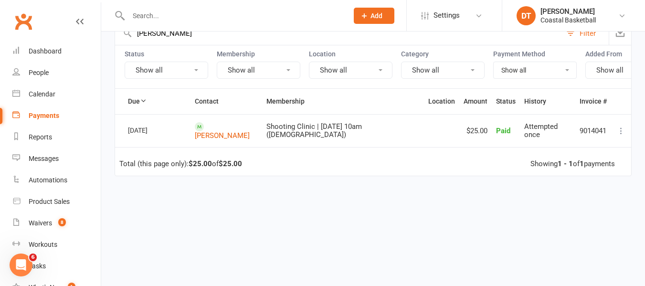
click at [215, 35] on input "jimmy" at bounding box center [338, 33] width 446 height 23
type input "simone"
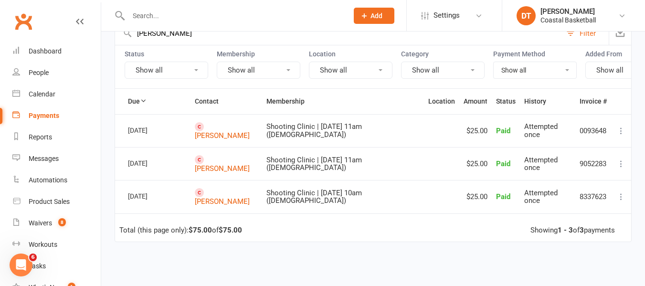
click at [619, 136] on icon at bounding box center [621, 131] width 10 height 10
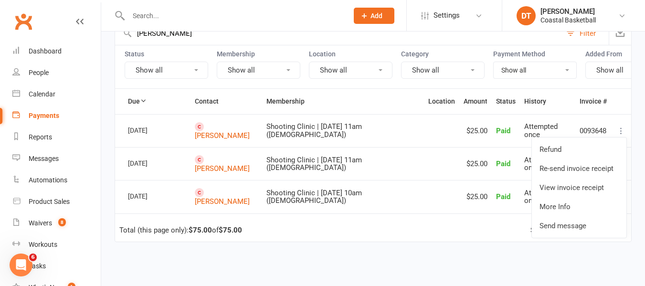
click at [409, 252] on div "Due Contact Membership Location Amount Status History Invoice # Select this 04 …" at bounding box center [373, 226] width 517 height 277
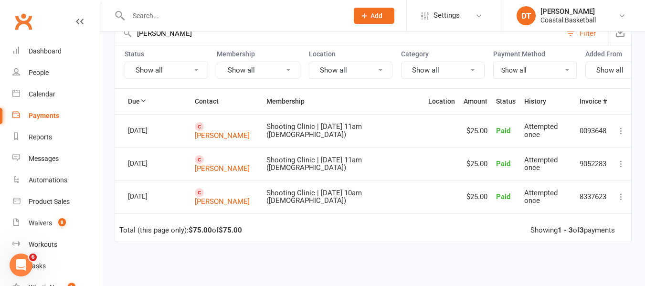
click at [625, 199] on icon at bounding box center [621, 197] width 10 height 10
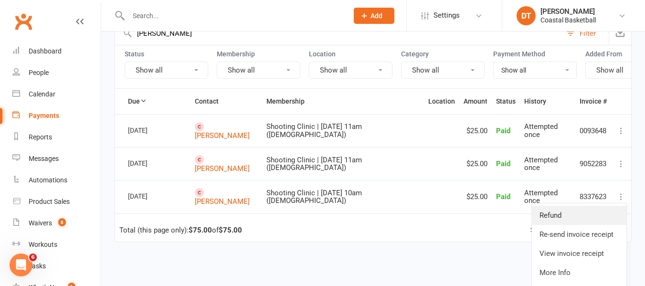
click at [602, 225] on link "Refund" at bounding box center [579, 215] width 94 height 19
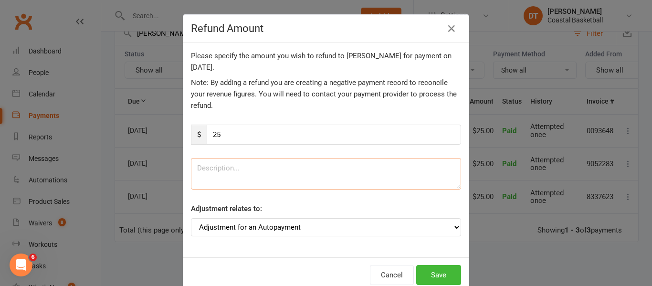
click at [229, 164] on textarea at bounding box center [326, 173] width 270 height 31
click at [410, 225] on select "Adjustment for an Autopayment Cash adjustment POS Sale adjustment Other adjustm…" at bounding box center [326, 227] width 270 height 18
click at [411, 225] on select "Adjustment for an Autopayment Cash adjustment POS Sale adjustment Other adjustm…" at bounding box center [326, 227] width 270 height 18
click at [451, 32] on icon "button" at bounding box center [451, 28] width 11 height 11
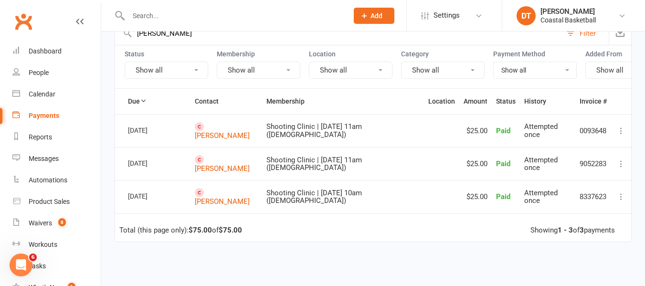
click at [592, 199] on td "8337623" at bounding box center [593, 196] width 36 height 33
copy td "8337623"
click at [587, 170] on td "9052283" at bounding box center [593, 163] width 36 height 33
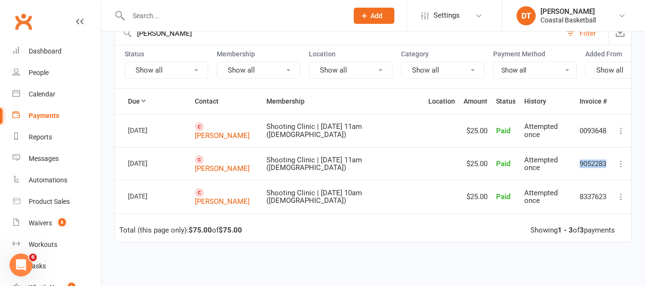
copy td "9052283"
click at [618, 136] on icon at bounding box center [621, 131] width 10 height 10
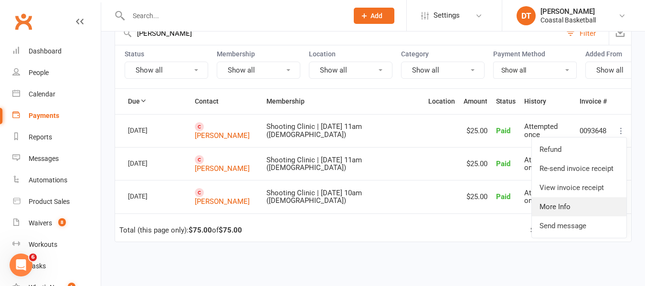
click at [552, 211] on link "More Info" at bounding box center [579, 206] width 94 height 19
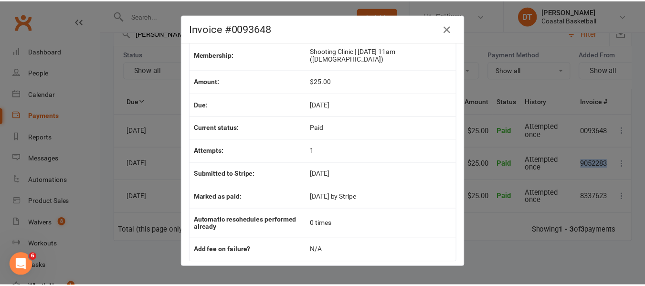
scroll to position [51, 0]
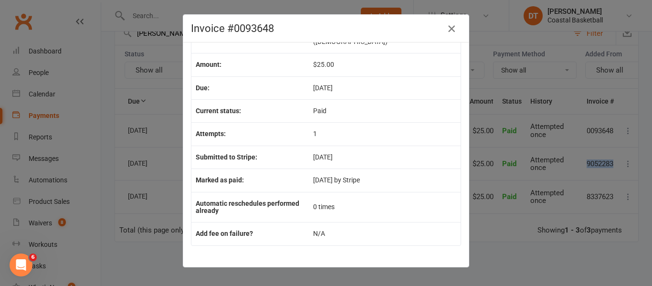
click at [448, 30] on icon "button" at bounding box center [451, 28] width 11 height 11
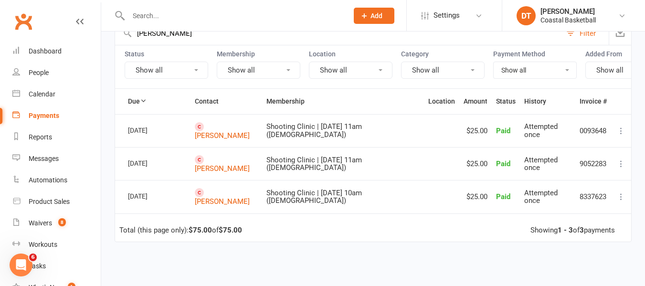
click at [613, 135] on td "Refund Re-send invoice receipt View invoice receipt More Info Send message" at bounding box center [621, 130] width 20 height 33
click at [243, 137] on link "Simone Logue" at bounding box center [222, 135] width 55 height 9
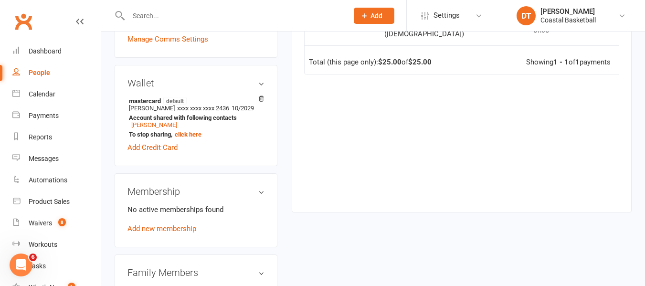
scroll to position [159, 0]
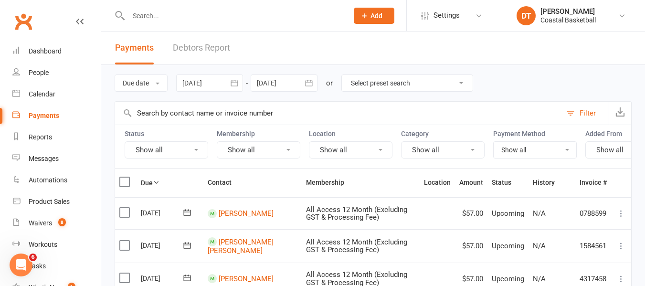
click at [251, 116] on input "text" at bounding box center [338, 113] width 446 height 23
type input "simone"
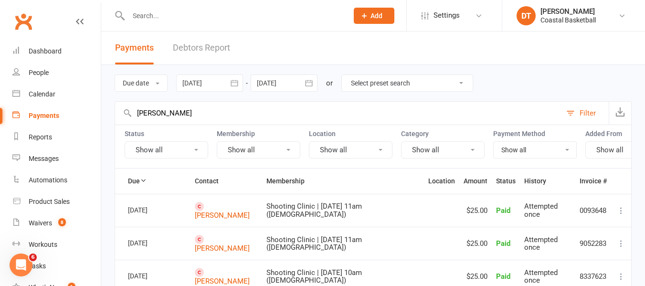
click at [246, 258] on td "Simone Logue" at bounding box center [226, 243] width 72 height 33
click at [242, 252] on link "Simone Logue" at bounding box center [222, 248] width 55 height 9
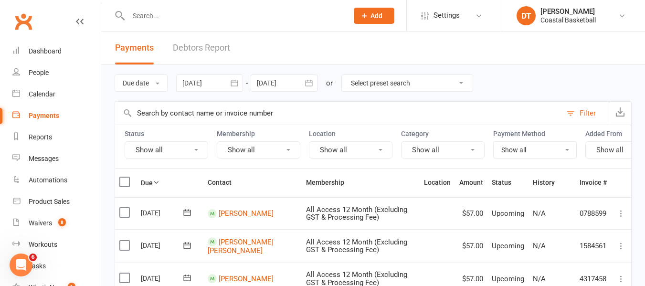
click at [176, 111] on input "text" at bounding box center [338, 113] width 446 height 23
type input "jimmy"
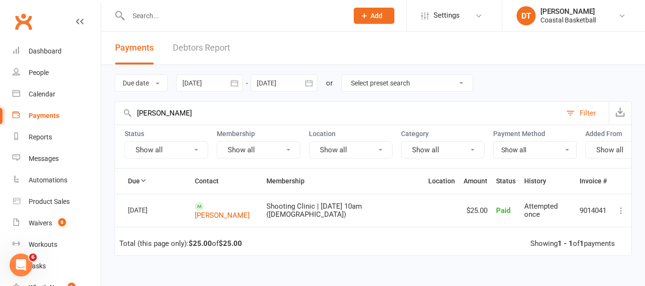
click at [229, 212] on td "Jimmy Watt" at bounding box center [226, 210] width 72 height 33
click at [232, 216] on link "Jimmy Watt" at bounding box center [222, 215] width 55 height 9
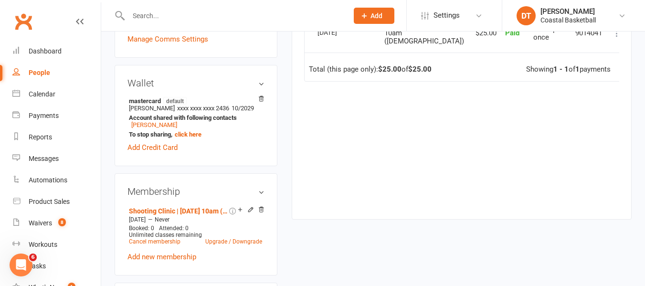
scroll to position [239, 0]
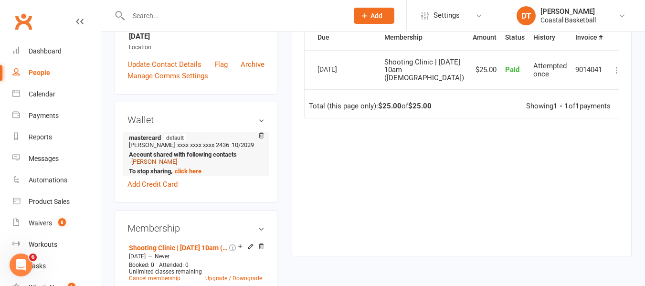
click at [139, 165] on link "Simone Logue" at bounding box center [154, 161] width 46 height 7
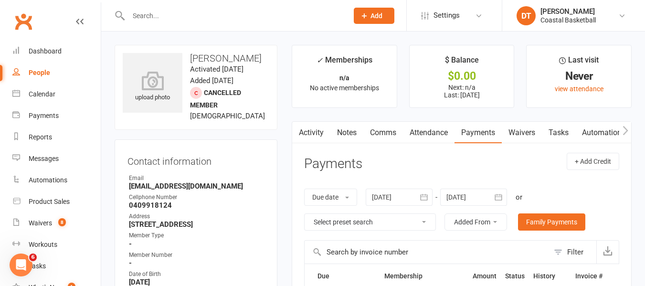
click at [304, 128] on link "Activity" at bounding box center [311, 133] width 38 height 22
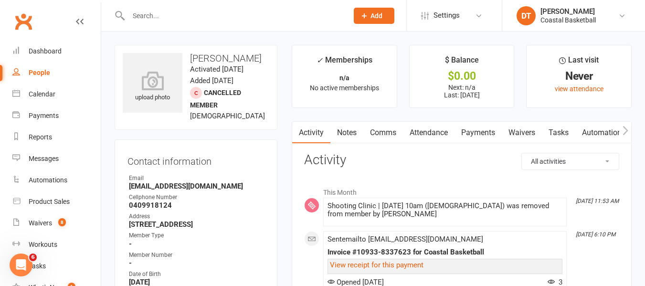
click at [625, 130] on icon "button" at bounding box center [625, 131] width 6 height 10
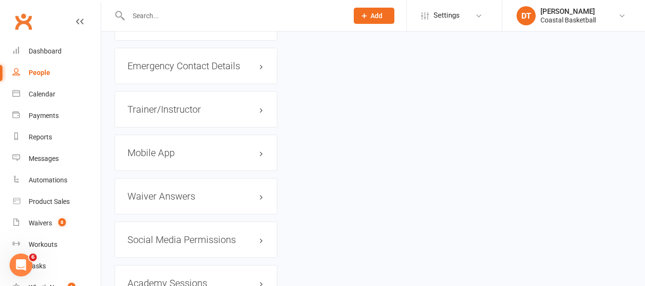
scroll to position [975, 0]
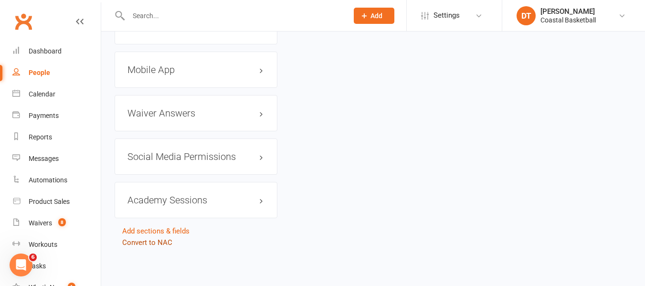
click at [171, 241] on link "Convert to NAC" at bounding box center [147, 242] width 50 height 9
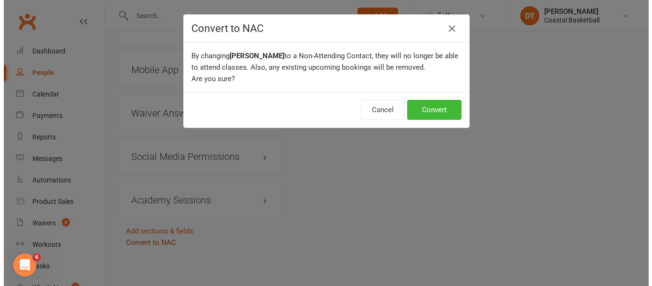
scroll to position [963, 0]
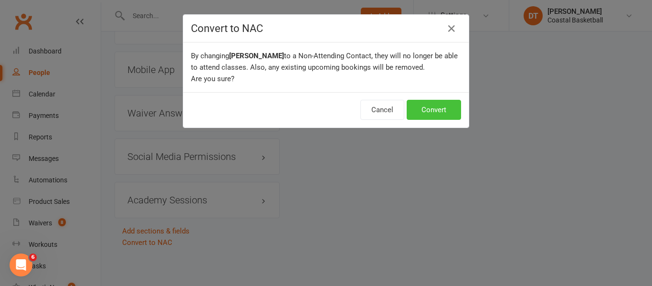
click at [440, 113] on button "Convert" at bounding box center [434, 110] width 54 height 20
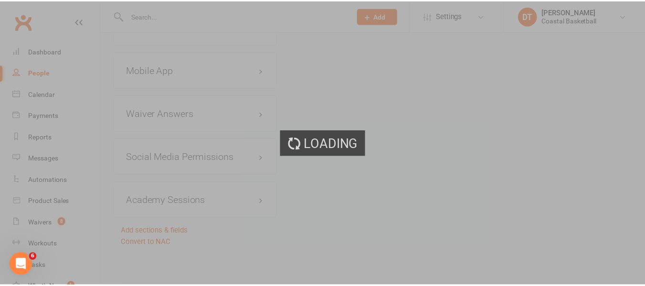
scroll to position [975, 0]
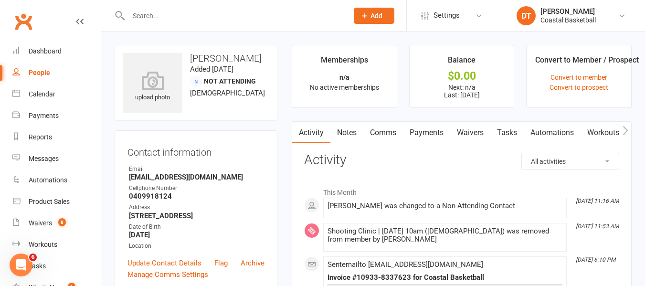
drag, startPoint x: 46, startPoint y: 73, endPoint x: 386, endPoint y: 123, distance: 343.8
click at [46, 73] on div "People" at bounding box center [39, 73] width 21 height 8
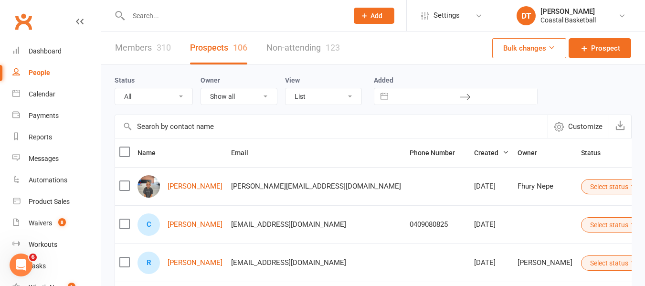
click at [146, 51] on link "Members 310" at bounding box center [143, 47] width 56 height 33
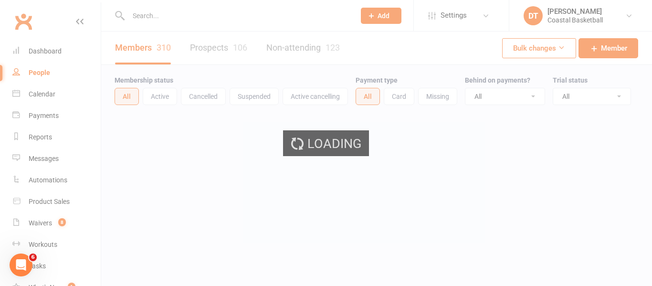
select select "100"
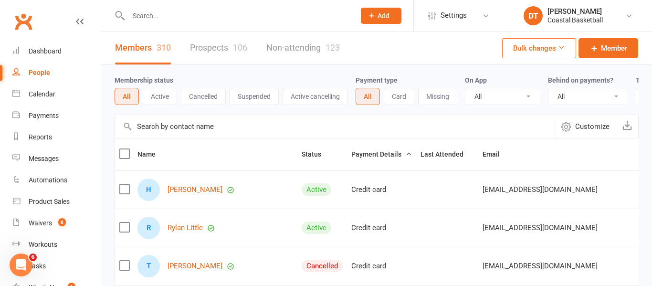
click at [210, 102] on button "Cancelled" at bounding box center [203, 96] width 45 height 17
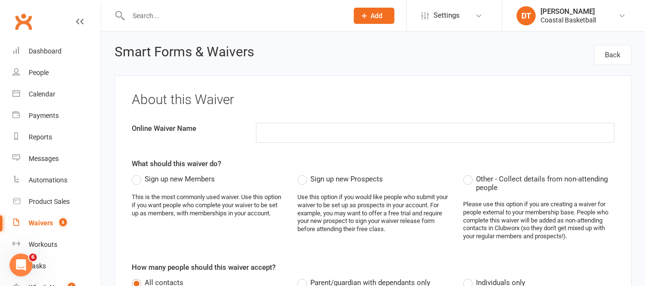
click at [561, 207] on div "Please use this option if you are creating a waiver for people external to your…" at bounding box center [538, 220] width 151 height 40
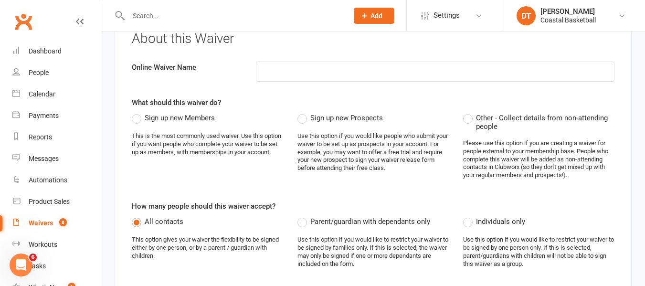
scroll to position [80, 0]
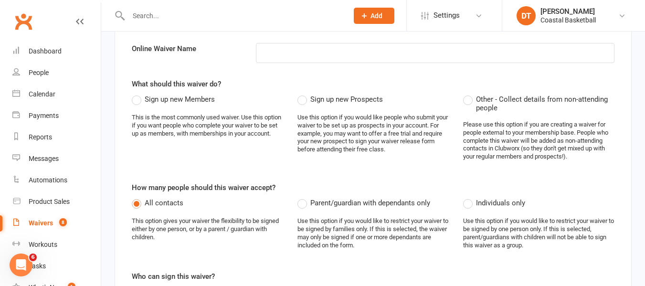
click at [329, 94] on span "Sign up new Prospects" at bounding box center [346, 99] width 73 height 10
click at [304, 94] on input "Sign up new Prospects" at bounding box center [300, 94] width 6 height 0
click at [345, 192] on div "How many people should this waiver accept? All contacts This option gives your …" at bounding box center [373, 219] width 482 height 75
click at [345, 202] on span "Parent/guardian with dependants only" at bounding box center [370, 202] width 120 height 10
click at [304, 197] on input "Parent/guardian with dependants only" at bounding box center [300, 197] width 6 height 0
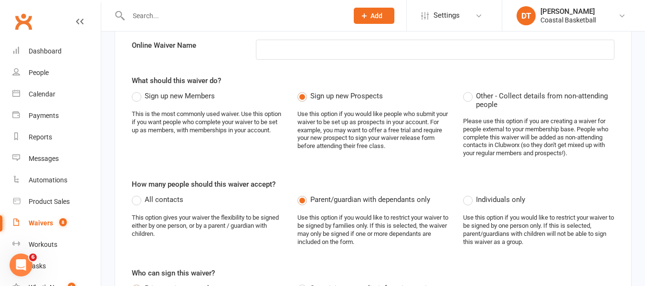
scroll to position [0, 0]
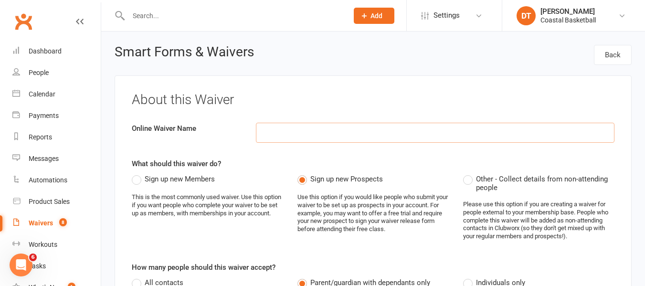
click at [386, 123] on input at bounding box center [435, 133] width 358 height 20
drag, startPoint x: 434, startPoint y: 135, endPoint x: 336, endPoint y: 127, distance: 97.7
click at [336, 127] on input "School Holiday Waiver - No Registration" at bounding box center [435, 133] width 358 height 20
drag, startPoint x: 391, startPoint y: 133, endPoint x: 335, endPoint y: 145, distance: 56.5
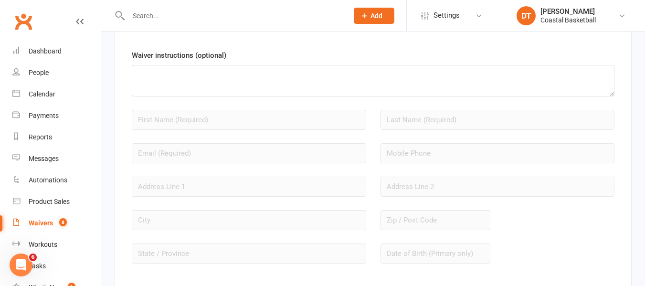
scroll to position [796, 0]
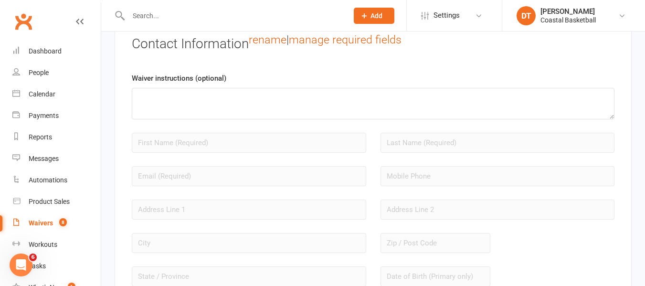
type input "School Holiday Waiver w/o Sign Up"
drag, startPoint x: 227, startPoint y: 115, endPoint x: 240, endPoint y: 78, distance: 39.4
click at [228, 115] on textarea at bounding box center [373, 103] width 482 height 31
click at [202, 104] on textarea "This waver is intented as a" at bounding box center [373, 103] width 482 height 31
click at [199, 102] on textarea "This waver is intented as a" at bounding box center [373, 103] width 482 height 31
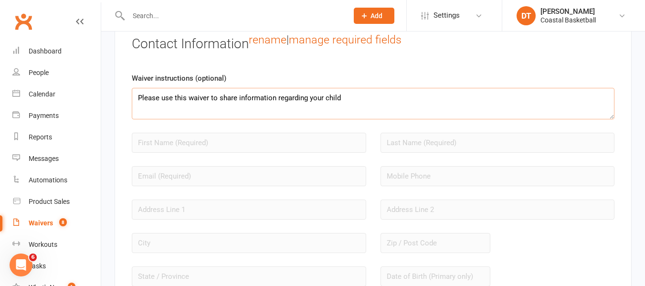
type textarea "Please use this waiver to share information regarding your child"
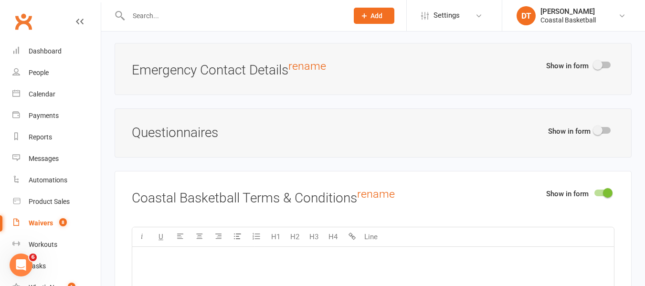
scroll to position [1113, 0]
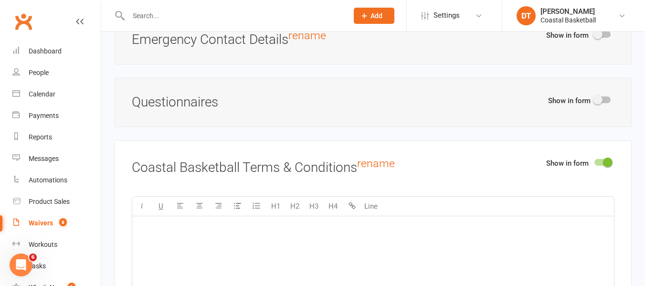
click at [605, 103] on div at bounding box center [602, 99] width 16 height 7
click at [594, 98] on input "checkbox" at bounding box center [594, 98] width 0 height 0
select select "do_not_copy_answers"
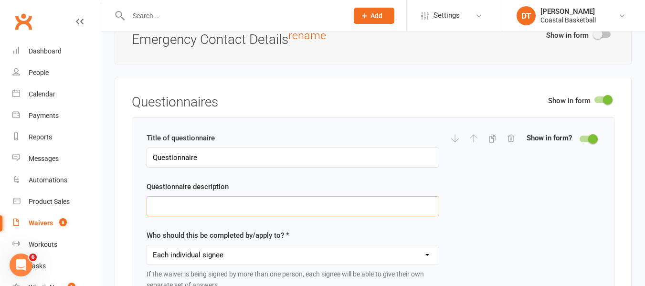
click at [246, 213] on input "text" at bounding box center [293, 206] width 293 height 20
click at [272, 168] on input "Questionnaire" at bounding box center [293, 157] width 293 height 20
paste input "Social Media Permission"
type input "Social Media Permission"
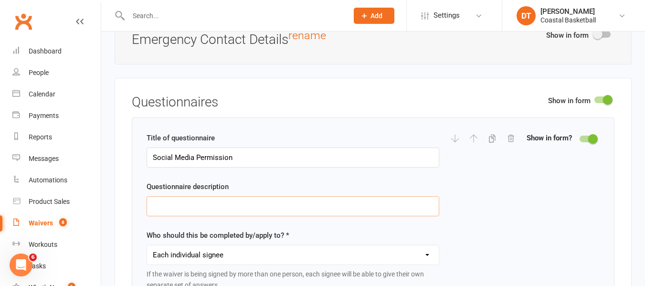
click at [278, 206] on input "text" at bounding box center [293, 206] width 293 height 20
paste input "We love showcasing the fun and skill involved in our clinics. Please let us kno…"
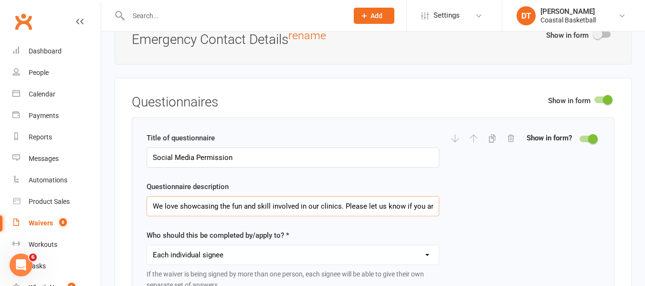
scroll to position [0, 219]
type input "We love showcasing the fun and skill involved in our clinics. Please let us kno…"
click at [261, 264] on select "Each individual signee Primary signee only Dependent signees only Attending sig…" at bounding box center [293, 254] width 292 height 19
select select "applies_to_dependant_signees"
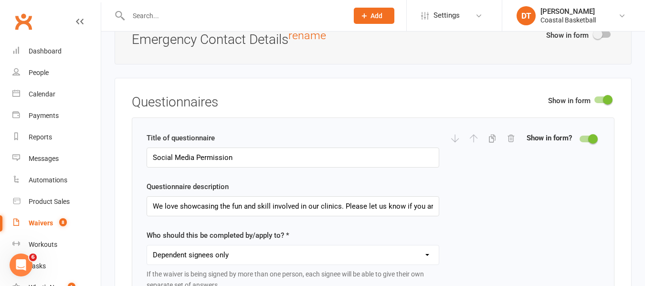
click at [147, 252] on select "Each individual signee Primary signee only Dependent signees only Attending sig…" at bounding box center [293, 254] width 292 height 19
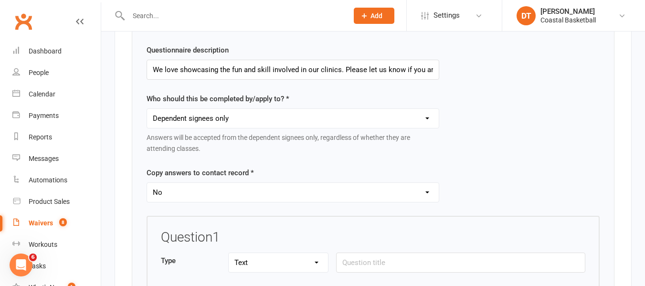
scroll to position [1273, 0]
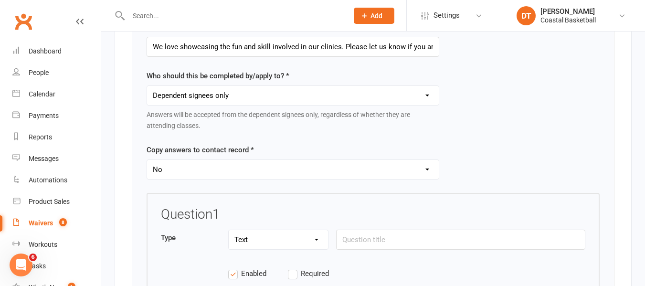
click at [346, 171] on select "Yes No" at bounding box center [293, 169] width 292 height 19
select select "copy_answers_for_all_signees"
click at [147, 167] on select "Yes No" at bounding box center [293, 169] width 292 height 19
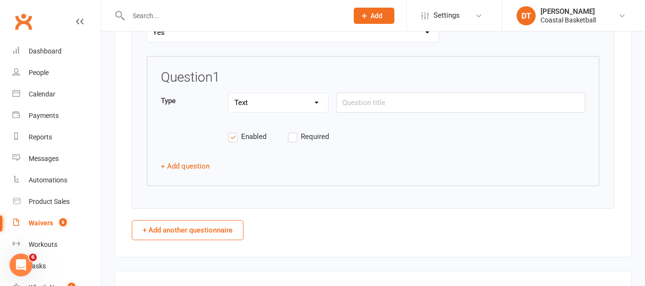
scroll to position [1432, 0]
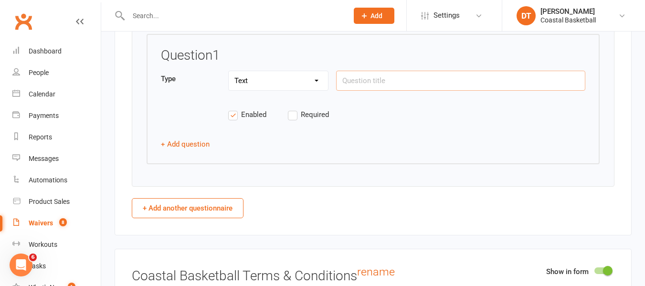
click at [393, 84] on input "text" at bounding box center [460, 81] width 249 height 20
paste input "Photos/videos of children in our programs may be used for marketing purposes on…"
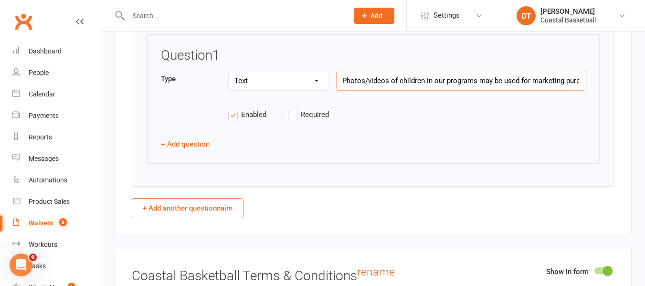
scroll to position [0, 612]
type input "Photos/videos of children in our programs may be used for marketing purposes on…"
drag, startPoint x: 296, startPoint y: 91, endPoint x: 296, endPoint y: 97, distance: 5.7
click at [296, 90] on select "Text Select Checkbox" at bounding box center [278, 80] width 99 height 19
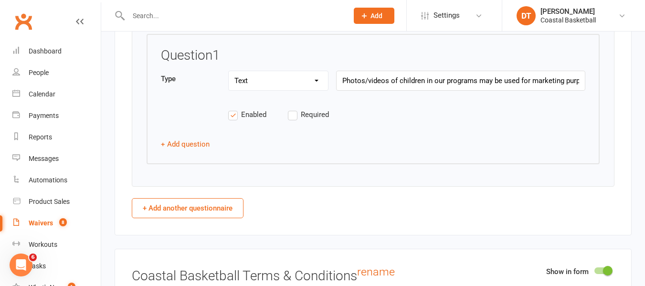
select select "checkbox"
click at [229, 78] on select "Text Select Checkbox" at bounding box center [278, 80] width 99 height 19
click at [313, 117] on span "Required" at bounding box center [315, 114] width 28 height 10
click at [313, 109] on input "Required" at bounding box center [318, 109] width 60 height 0
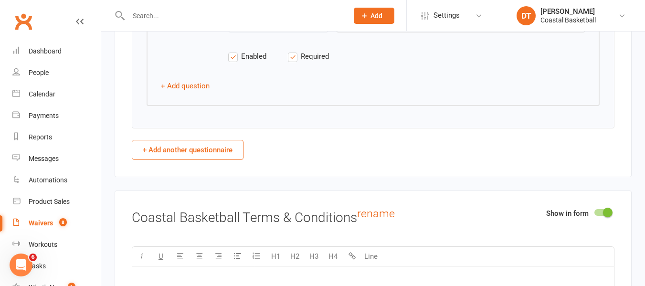
scroll to position [1511, 0]
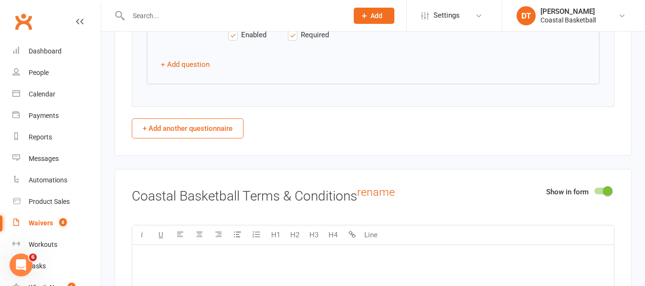
click at [222, 133] on button "+ Add another questionnaire" at bounding box center [188, 128] width 112 height 20
select select "do_not_copy_answers"
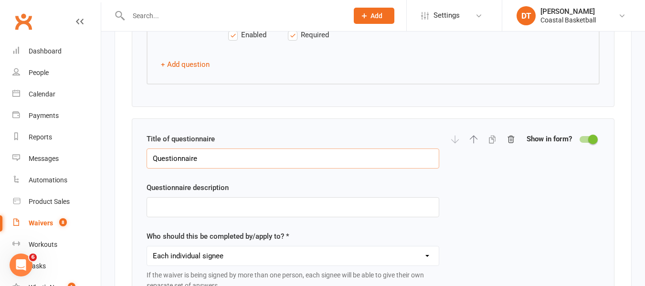
click at [192, 168] on input "Questionnaire" at bounding box center [293, 158] width 293 height 20
paste input "Medical Information"
type input "Medical Information"
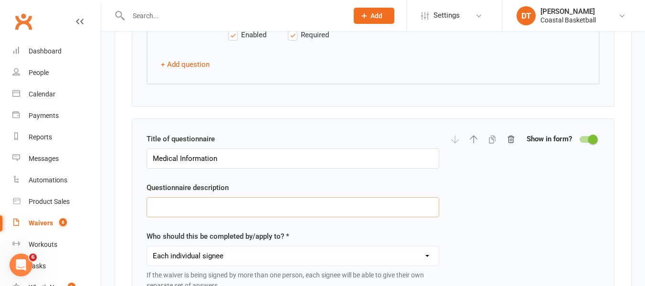
click at [228, 215] on input "text" at bounding box center [293, 207] width 293 height 20
paste input "Please let us know if you have any medical conditions we should be aware of. Fu…"
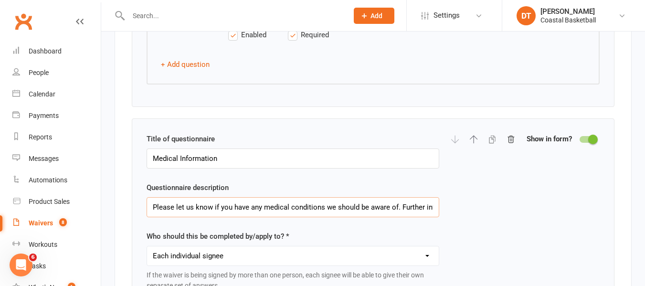
scroll to position [0, 291]
type input "Please let us know if you have any medical conditions we should be aware of. Fu…"
click at [262, 262] on select "Each individual signee Primary signee only Dependent signees only Attending sig…" at bounding box center [293, 255] width 292 height 19
select select "applies_to_dependant_signees"
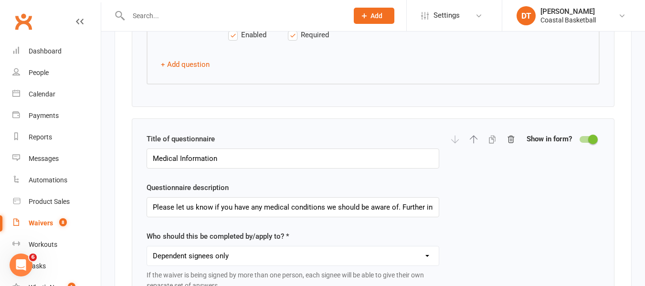
click at [147, 253] on select "Each individual signee Primary signee only Dependent signees only Attending sig…" at bounding box center [293, 255] width 292 height 19
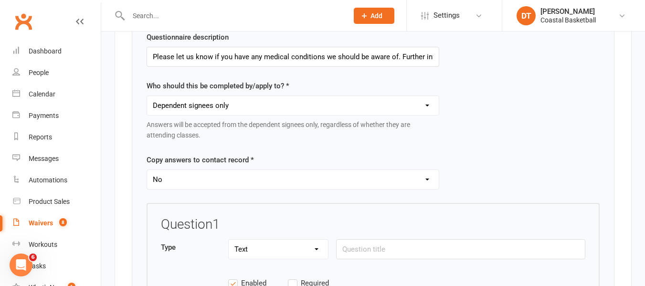
scroll to position [1670, 0]
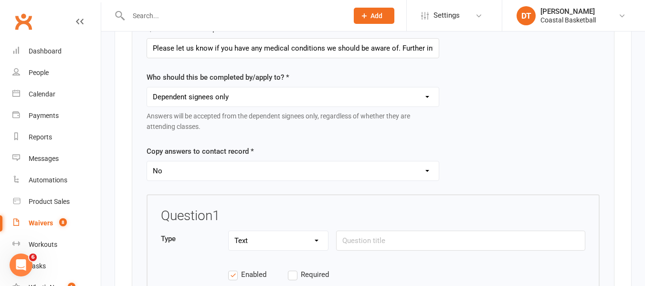
click at [394, 174] on select "Yes No" at bounding box center [293, 170] width 292 height 19
select select "copy_answers_for_all_signees"
click at [147, 168] on select "Yes No" at bounding box center [293, 170] width 292 height 19
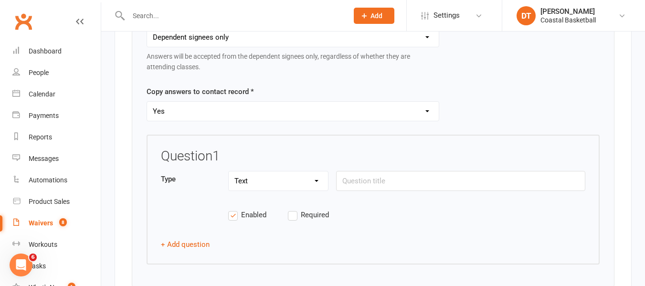
scroll to position [1750, 0]
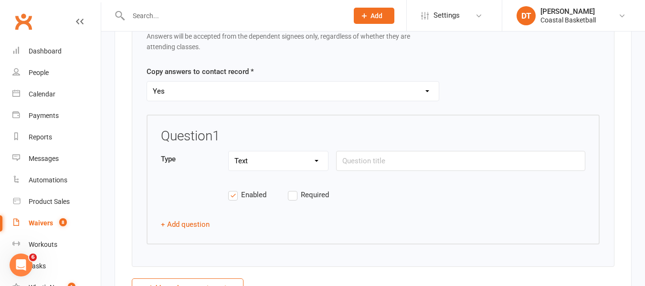
drag, startPoint x: 317, startPoint y: 164, endPoint x: 315, endPoint y: 176, distance: 12.1
click at [317, 164] on select "Text Select Checkbox" at bounding box center [278, 160] width 99 height 19
select select "select"
click at [229, 158] on select "Text Select Checkbox" at bounding box center [278, 160] width 99 height 19
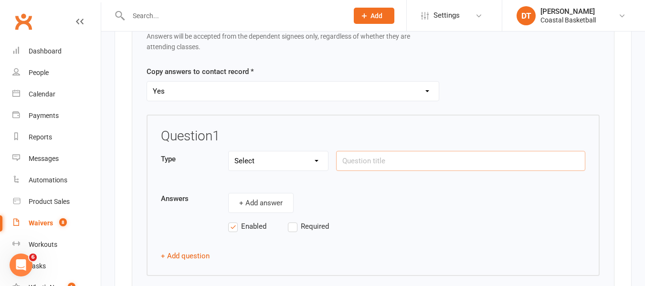
click at [361, 171] on input "text" at bounding box center [460, 161] width 249 height 20
paste input "Do you have any medical conditions that we should be aware of?"
type input "Do you have any medical conditions that we should be aware of?"
click at [277, 221] on div "Question 1 Type Text Select Checkbox Do you have any medical conditions that we…" at bounding box center [373, 186] width 424 height 114
click at [283, 212] on button "+ Add answer" at bounding box center [260, 203] width 65 height 20
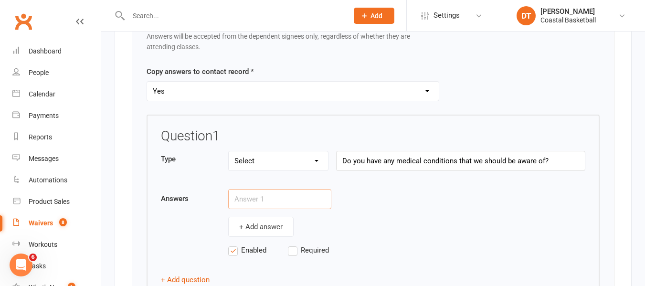
click at [265, 209] on input "text" at bounding box center [279, 199] width 103 height 20
paste input "Yes - please provide further info below"
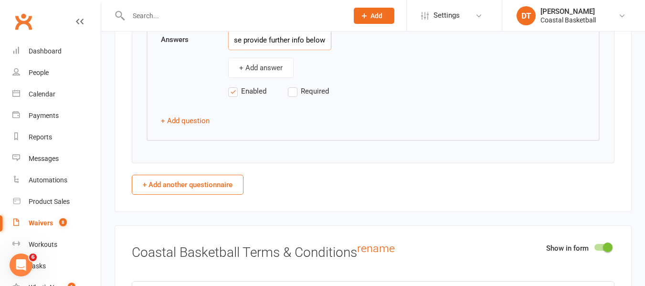
type input "Yes - please provide further info below"
click at [301, 95] on span "Required" at bounding box center [315, 90] width 28 height 10
click at [301, 85] on input "Required" at bounding box center [318, 85] width 60 height 0
click at [281, 78] on button "+ Add answer" at bounding box center [260, 68] width 65 height 20
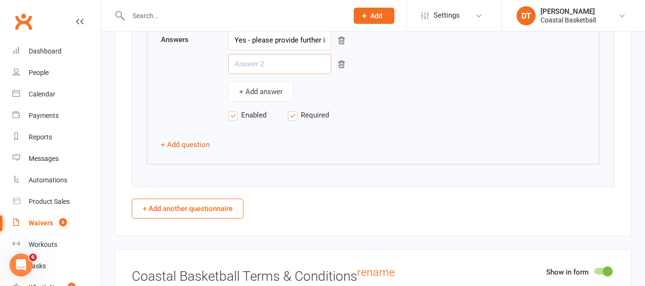
click at [283, 69] on input "text" at bounding box center [279, 64] width 103 height 20
type input "No"
click at [187, 150] on button "+ Add question" at bounding box center [185, 144] width 49 height 11
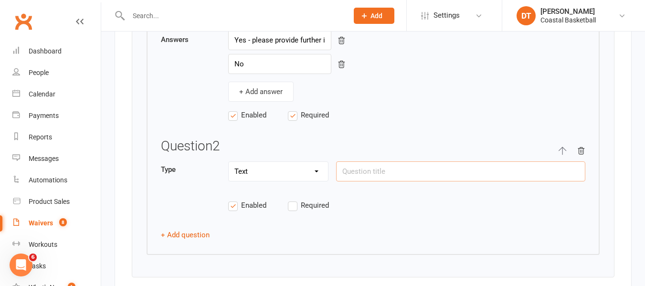
click at [402, 181] on input "text" at bounding box center [460, 171] width 249 height 20
paste input "Further relevant medical information"
type input "Further relevant medical information"
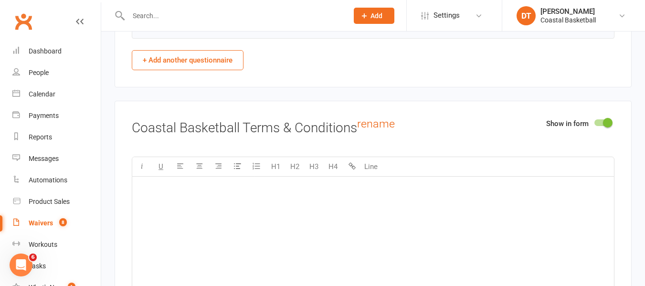
click at [367, 189] on div "﻿" at bounding box center [373, 248] width 482 height 143
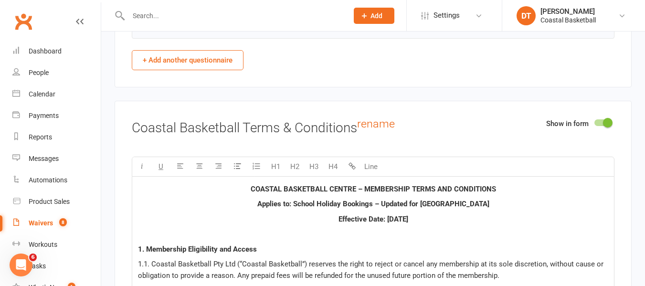
scroll to position [3396, 0]
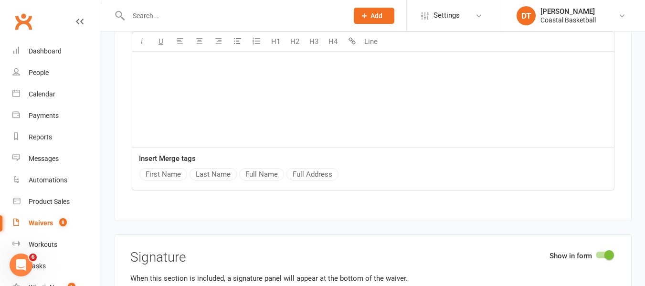
click at [425, 91] on div "﻿" at bounding box center [373, 75] width 482 height 143
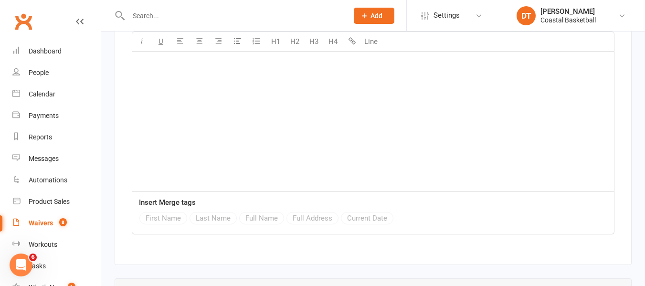
scroll to position [5246, 0]
click at [354, 133] on div "﻿" at bounding box center [373, 117] width 482 height 143
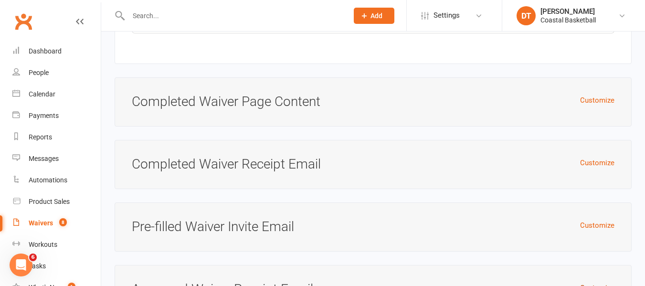
scroll to position [6470, 0]
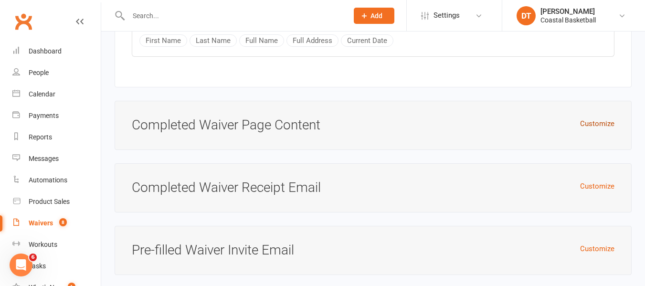
click at [589, 118] on button "Customize" at bounding box center [597, 123] width 34 height 11
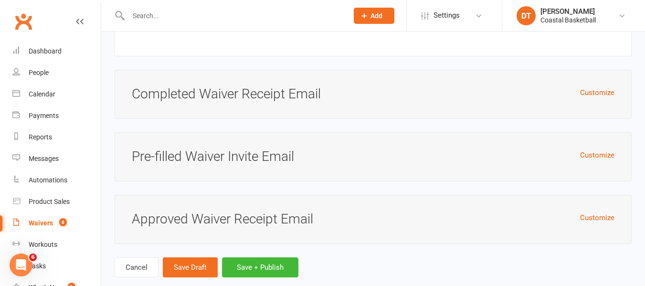
scroll to position [6919, 0]
click at [283, 256] on button "Save + Publish" at bounding box center [260, 266] width 76 height 20
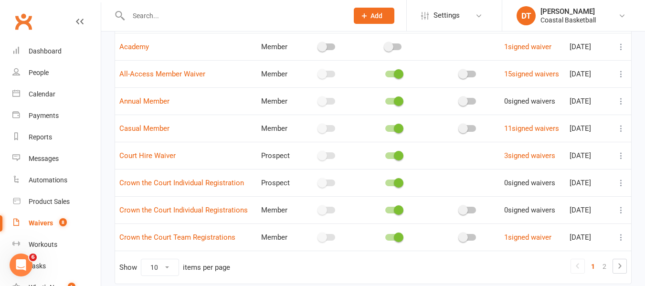
scroll to position [190, 0]
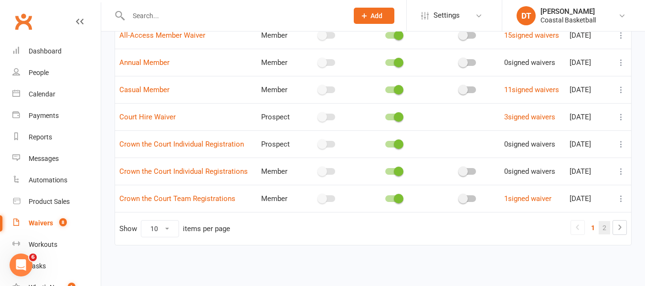
click at [602, 233] on link "2" at bounding box center [603, 227] width 11 height 13
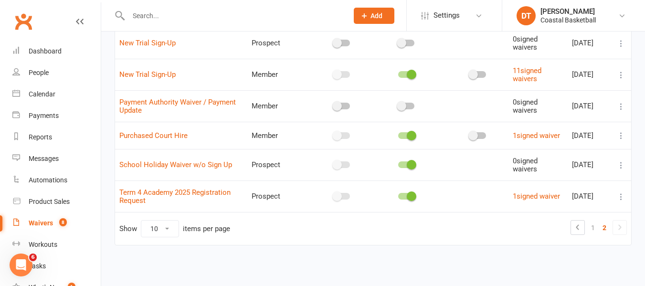
scroll to position [170, 0]
click at [198, 149] on span "https://app.clubworx.com/s/JhxOPkPJ" at bounding box center [176, 153] width 58 height 9
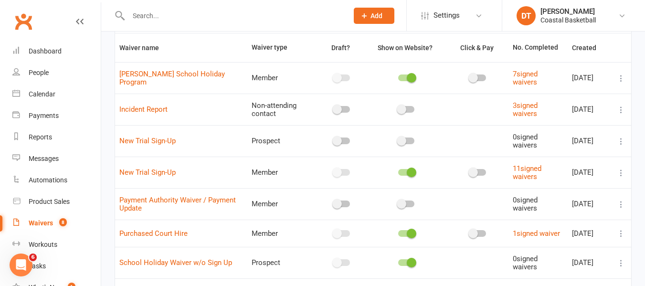
scroll to position [0, 0]
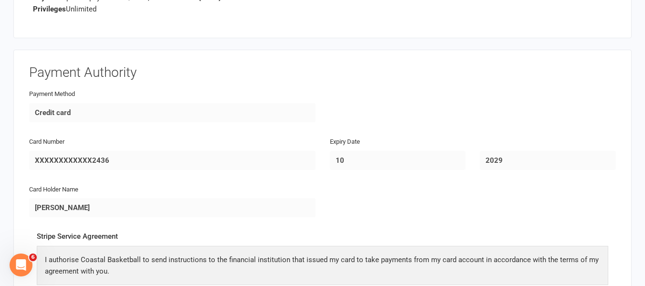
scroll to position [1591, 0]
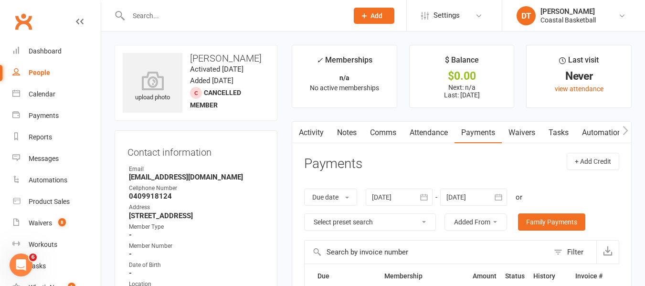
click at [314, 134] on link "Activity" at bounding box center [311, 133] width 38 height 22
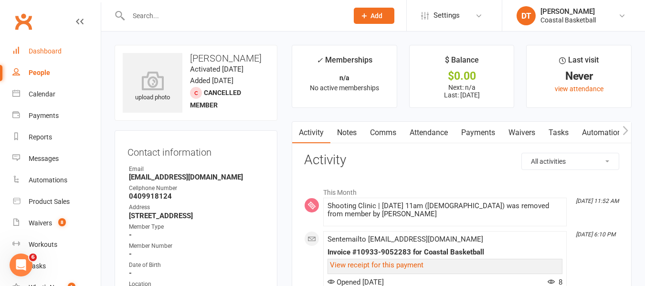
drag, startPoint x: 37, startPoint y: 69, endPoint x: 84, endPoint y: 56, distance: 49.0
click at [37, 69] on div "People" at bounding box center [39, 73] width 21 height 8
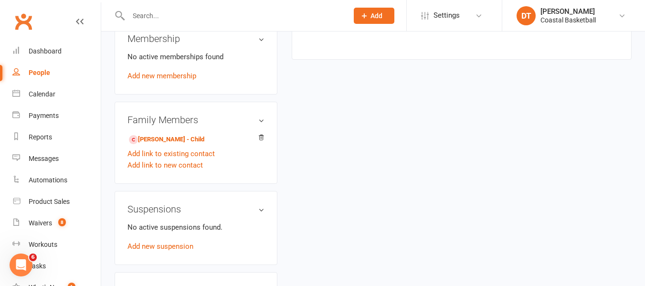
scroll to position [477, 0]
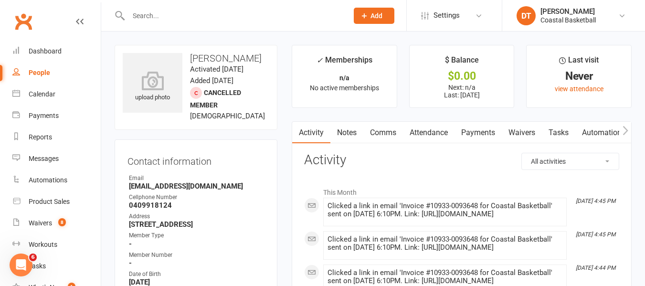
scroll to position [159, 0]
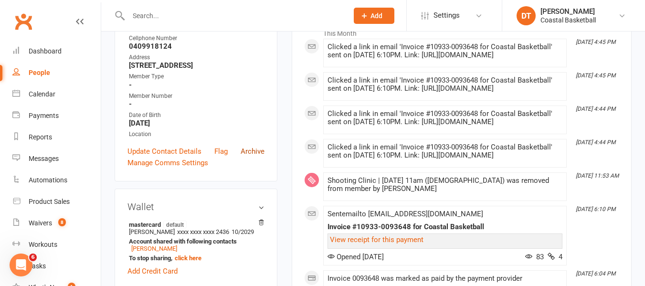
click at [255, 157] on link "Archive" at bounding box center [253, 151] width 24 height 11
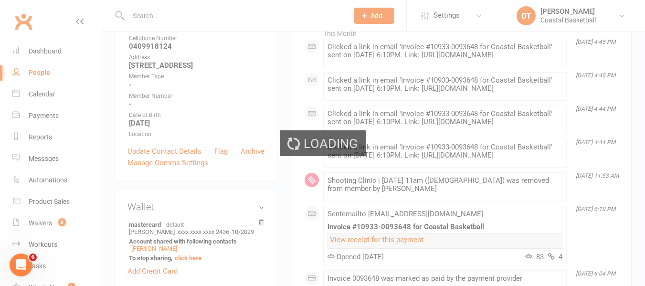
select select "100"
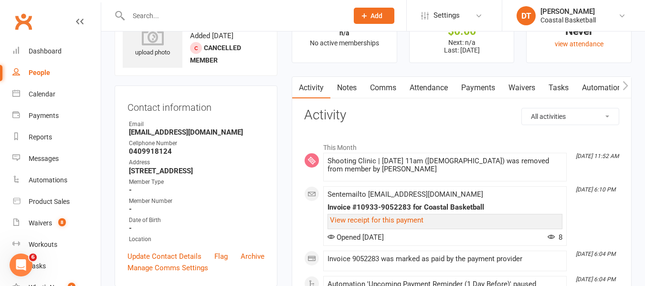
scroll to position [80, 0]
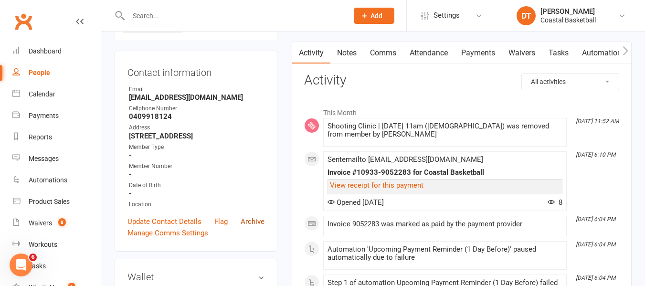
click at [250, 227] on link "Archive" at bounding box center [253, 221] width 24 height 11
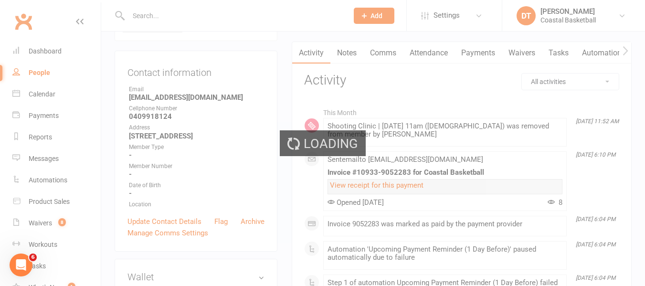
select select "100"
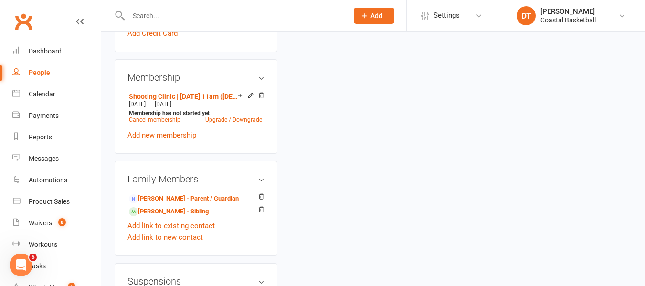
scroll to position [398, 0]
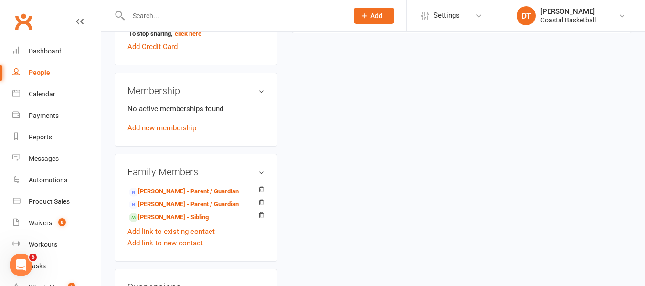
scroll to position [398, 0]
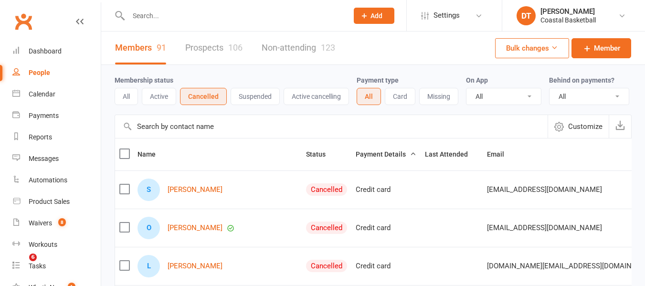
select select "100"
